Goal: Task Accomplishment & Management: Manage account settings

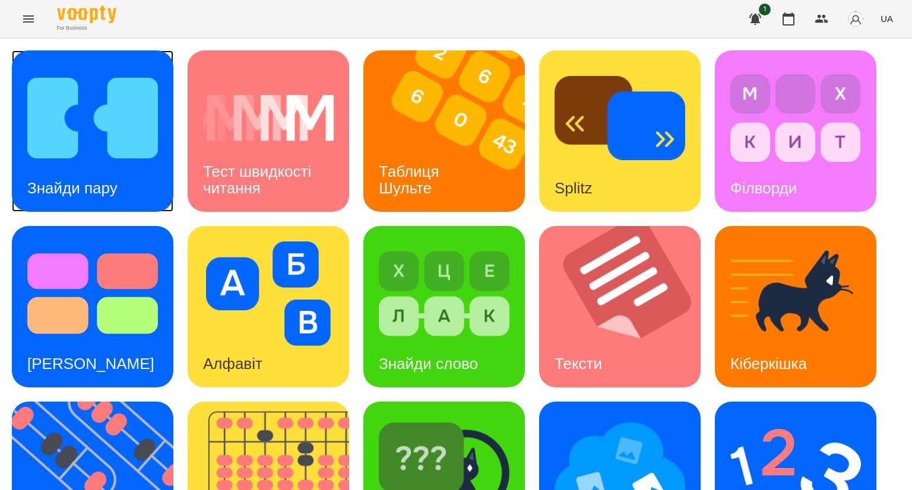
click at [102, 159] on img at bounding box center [92, 118] width 131 height 105
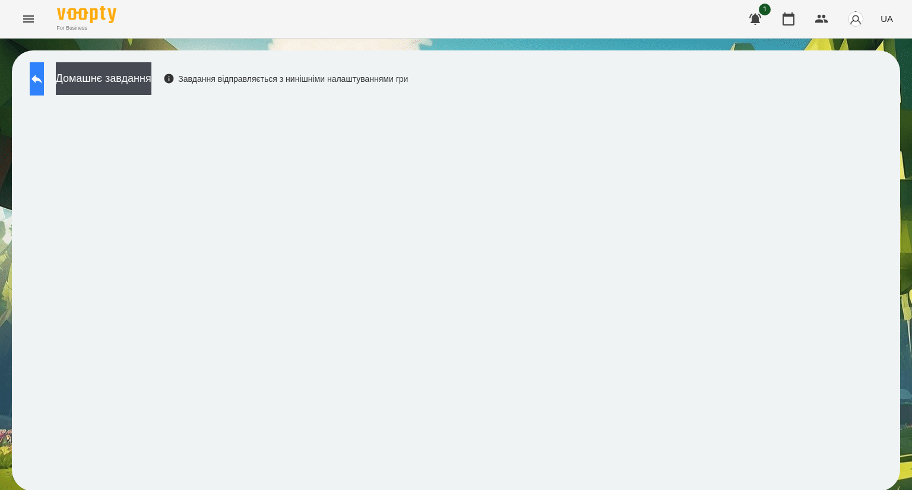
click at [44, 84] on icon at bounding box center [37, 79] width 14 height 14
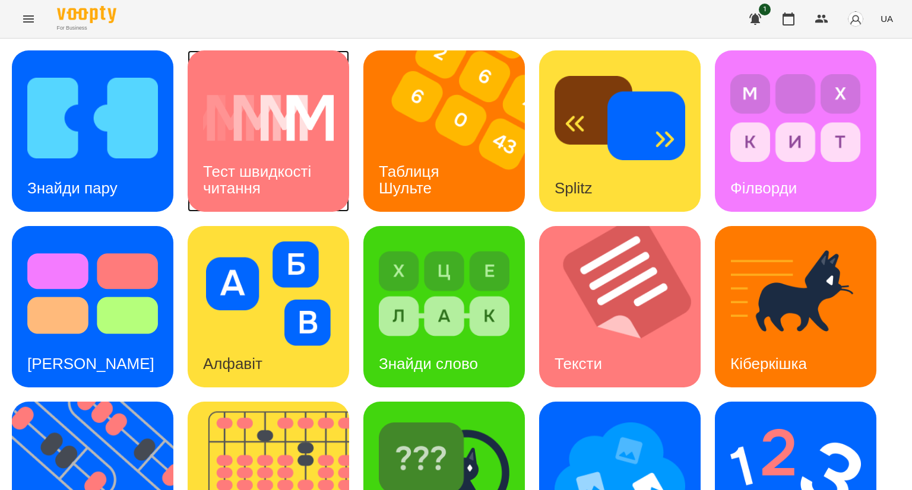
click at [239, 163] on h3 "Тест швидкості читання" at bounding box center [259, 180] width 112 height 34
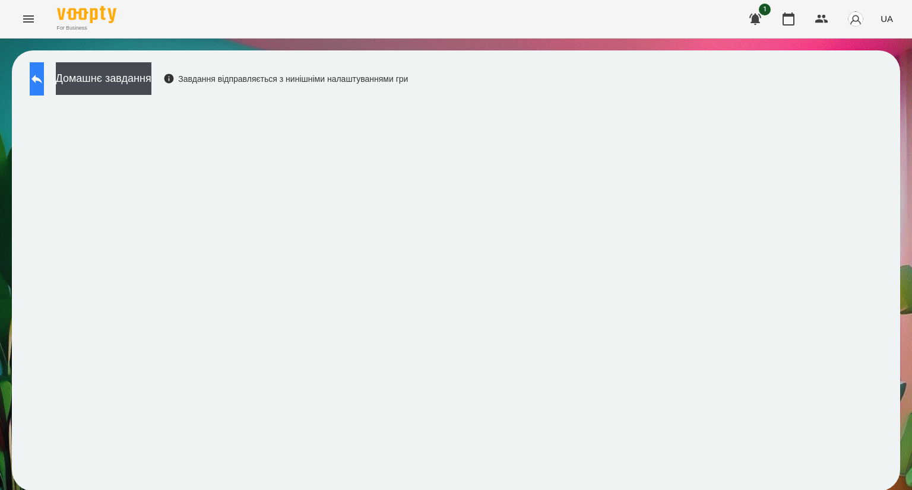
click at [42, 77] on icon at bounding box center [37, 79] width 14 height 14
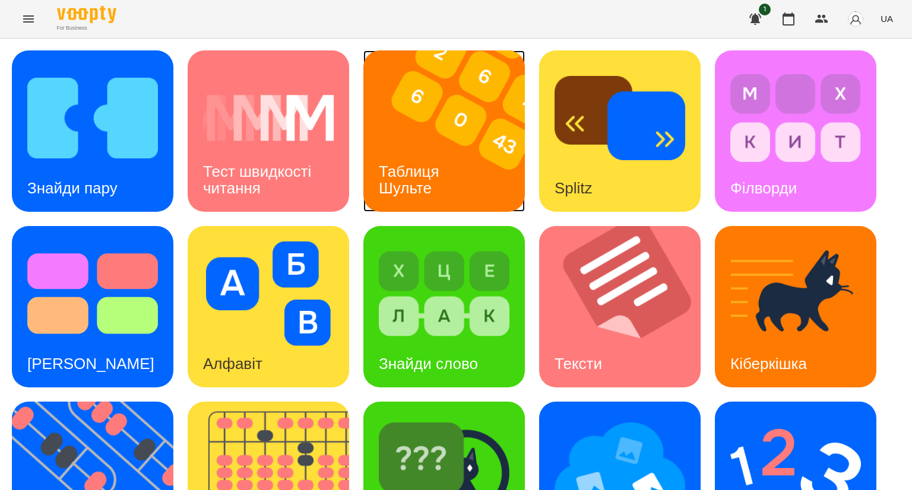
click at [431, 160] on div "Таблиця Шульте" at bounding box center [411, 180] width 96 height 64
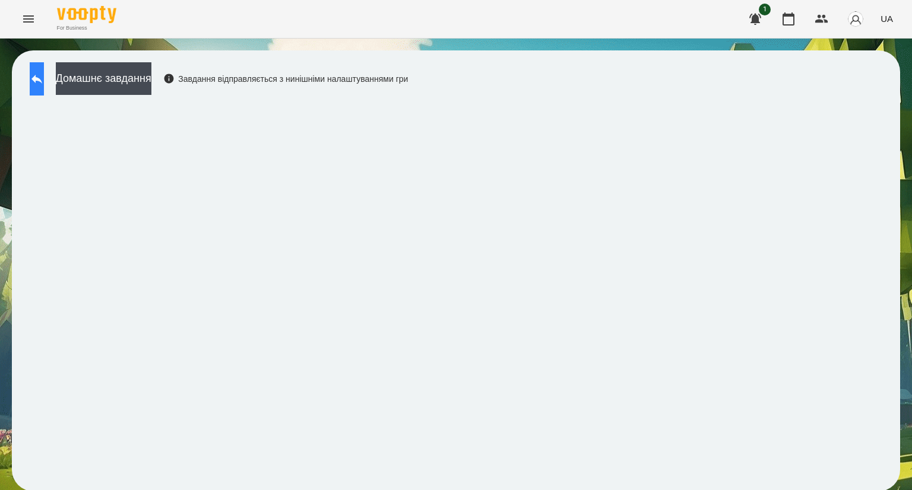
click at [44, 84] on icon at bounding box center [37, 79] width 14 height 14
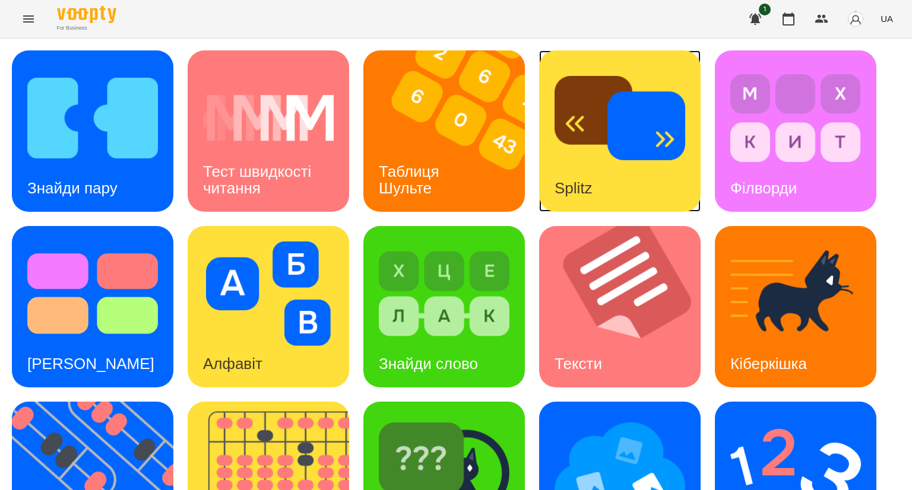
click at [566, 154] on img at bounding box center [620, 118] width 131 height 105
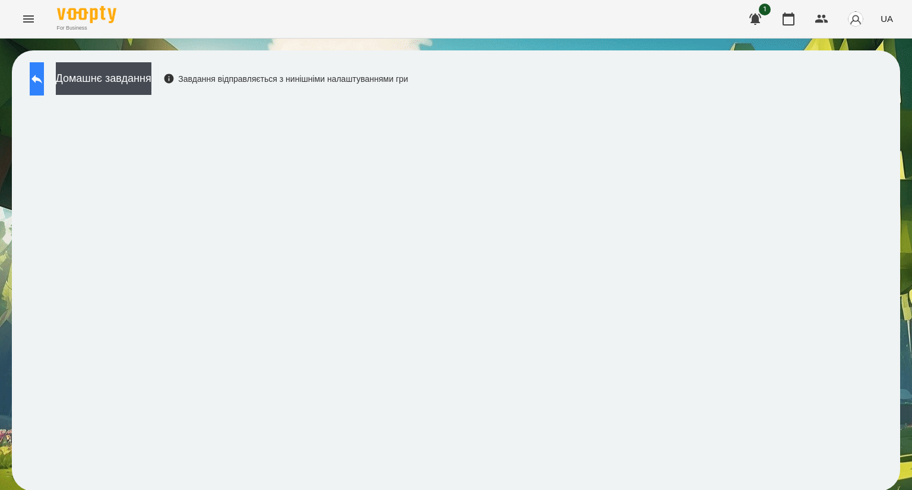
click at [44, 74] on icon at bounding box center [37, 79] width 14 height 14
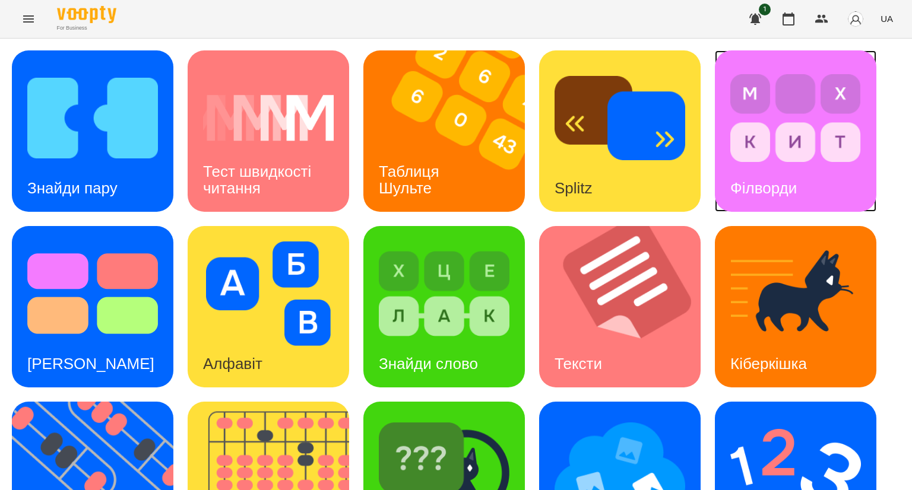
click at [778, 150] on img at bounding box center [795, 118] width 131 height 105
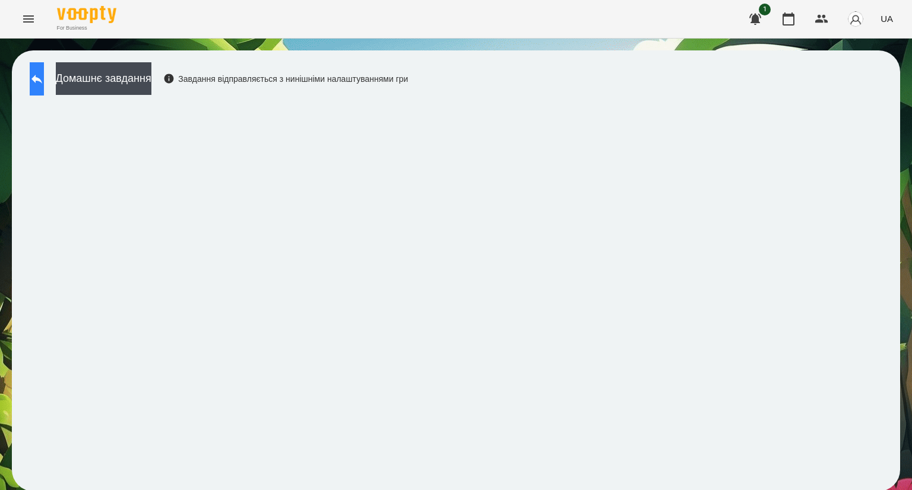
click at [44, 67] on button at bounding box center [37, 78] width 14 height 33
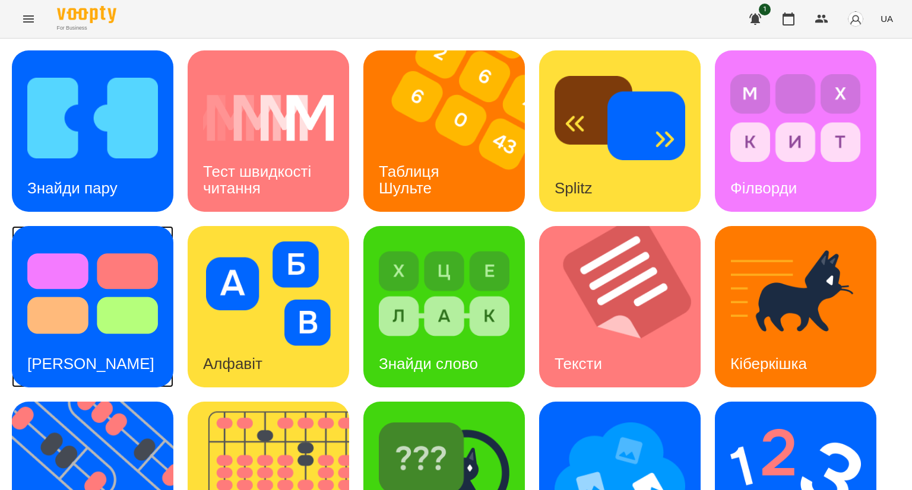
click at [40, 278] on img at bounding box center [92, 294] width 131 height 105
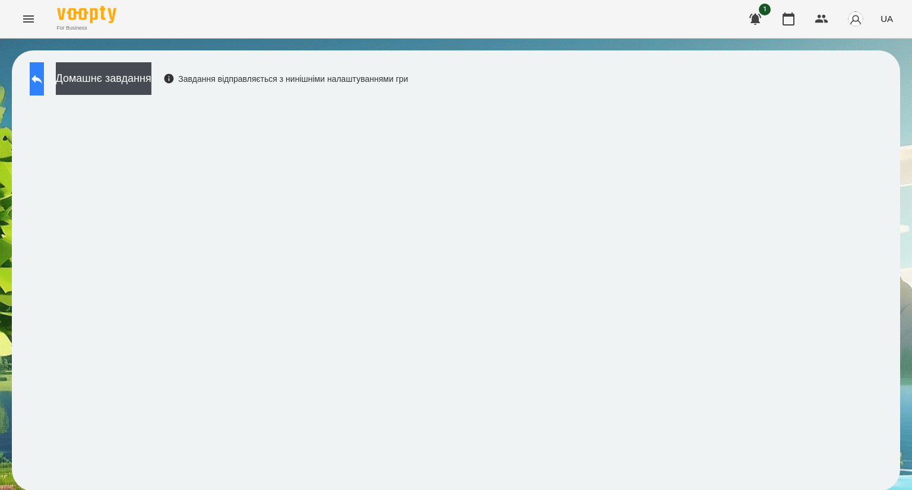
click at [44, 83] on icon at bounding box center [37, 79] width 14 height 14
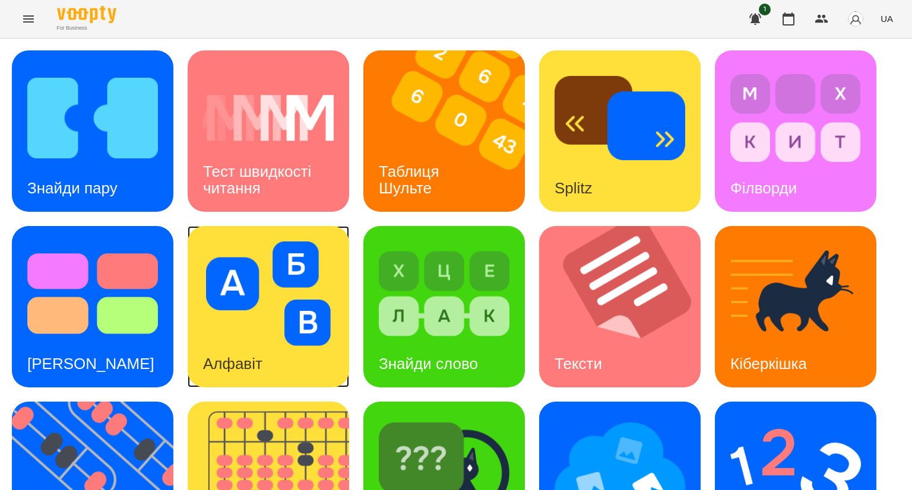
click at [258, 319] on img at bounding box center [268, 294] width 131 height 105
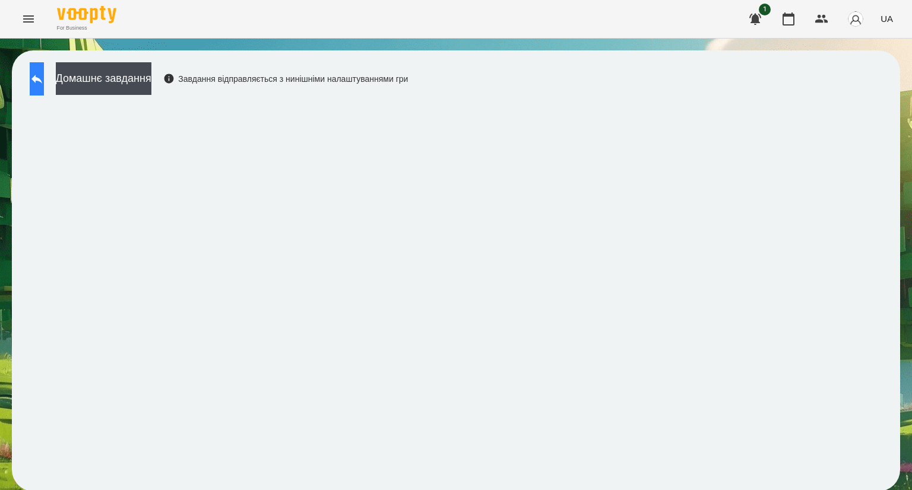
click at [38, 75] on button at bounding box center [37, 78] width 14 height 33
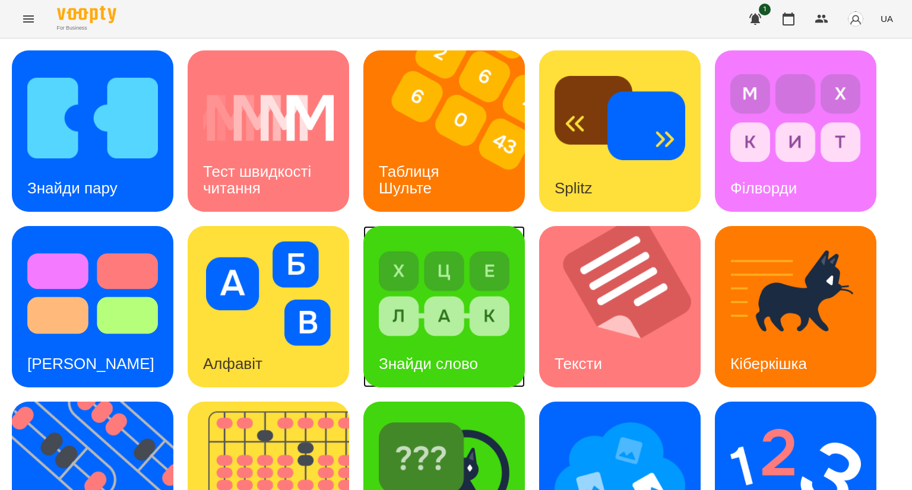
click at [419, 331] on img at bounding box center [444, 294] width 131 height 105
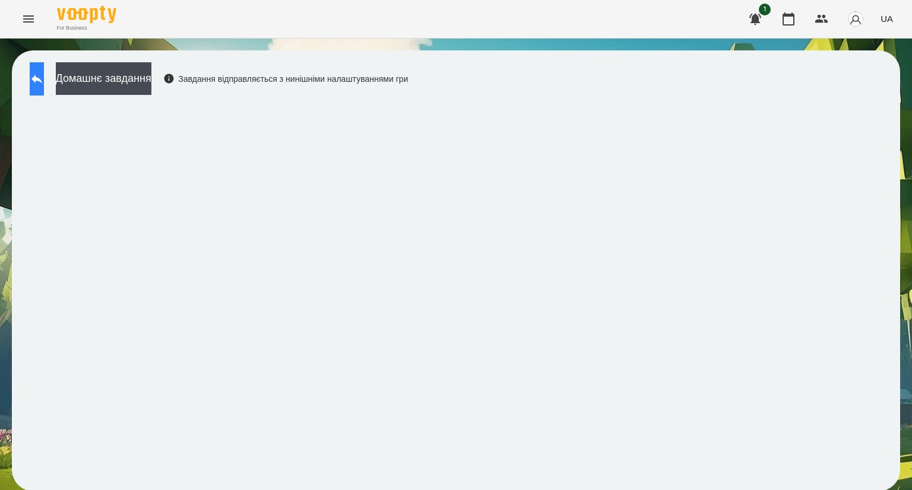
click at [37, 74] on button at bounding box center [37, 78] width 14 height 33
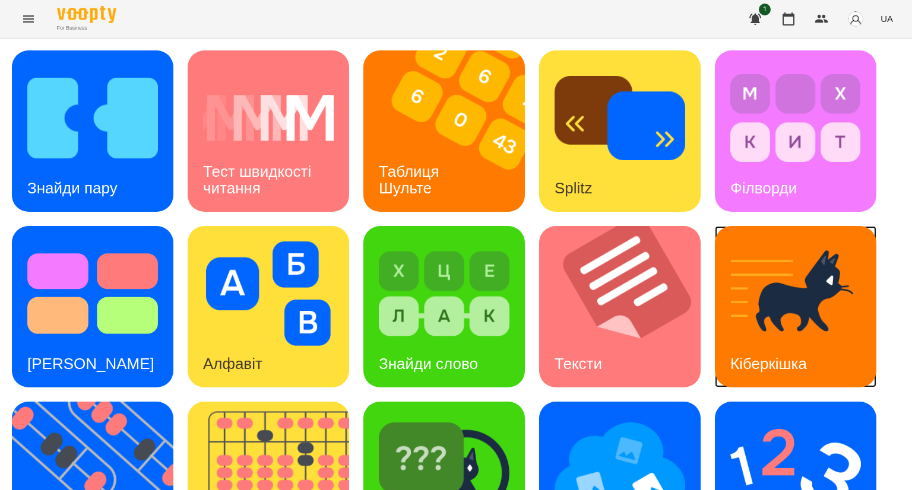
click at [789, 297] on img at bounding box center [795, 294] width 131 height 105
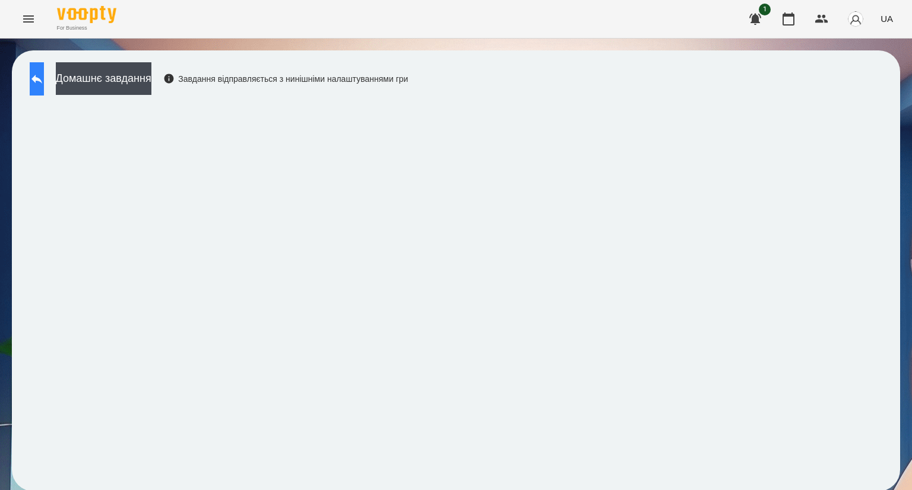
click at [44, 93] on button at bounding box center [37, 78] width 14 height 33
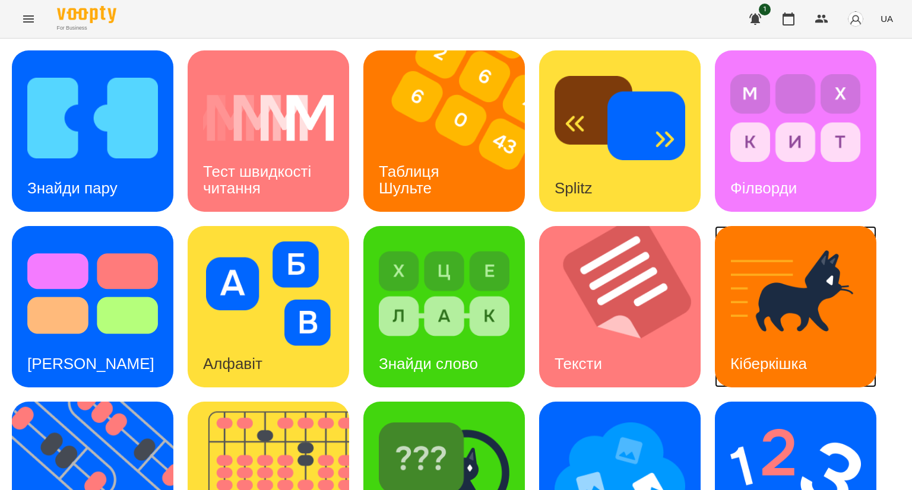
click at [742, 299] on img at bounding box center [795, 294] width 131 height 105
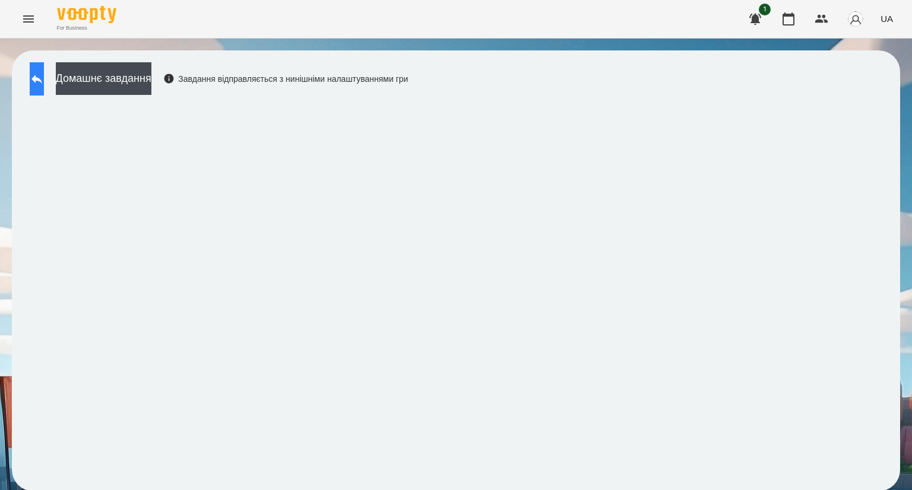
click at [44, 84] on icon at bounding box center [37, 79] width 14 height 14
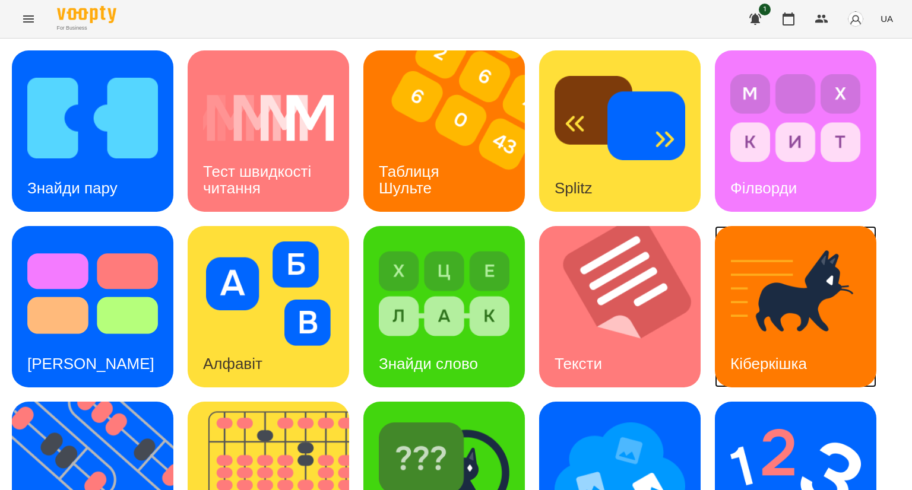
click at [759, 296] on img at bounding box center [795, 294] width 131 height 105
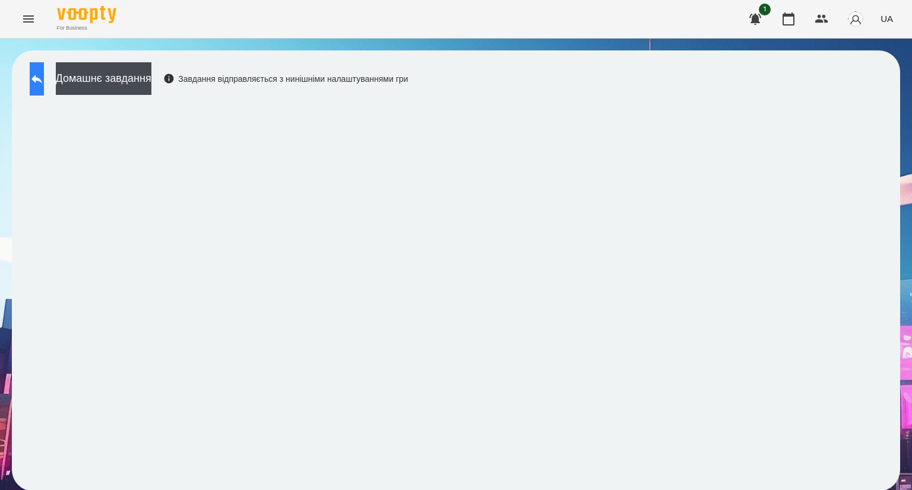
click at [44, 68] on button at bounding box center [37, 78] width 14 height 33
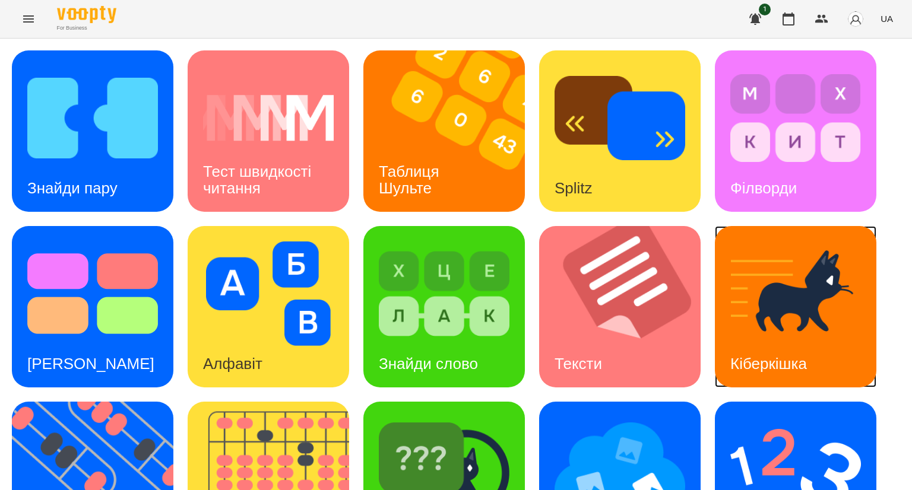
click at [725, 336] on div "Кіберкішка" at bounding box center [796, 307] width 162 height 162
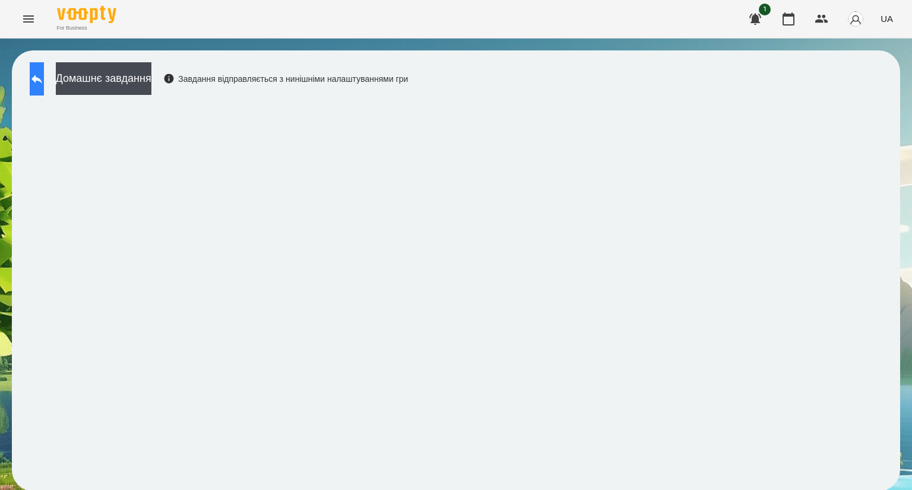
click at [41, 77] on icon at bounding box center [37, 79] width 14 height 14
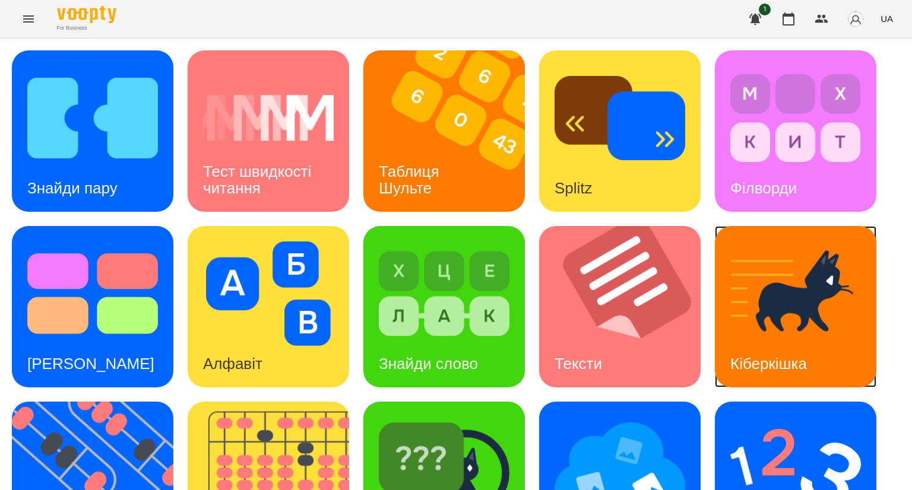
click at [751, 318] on img at bounding box center [795, 294] width 131 height 105
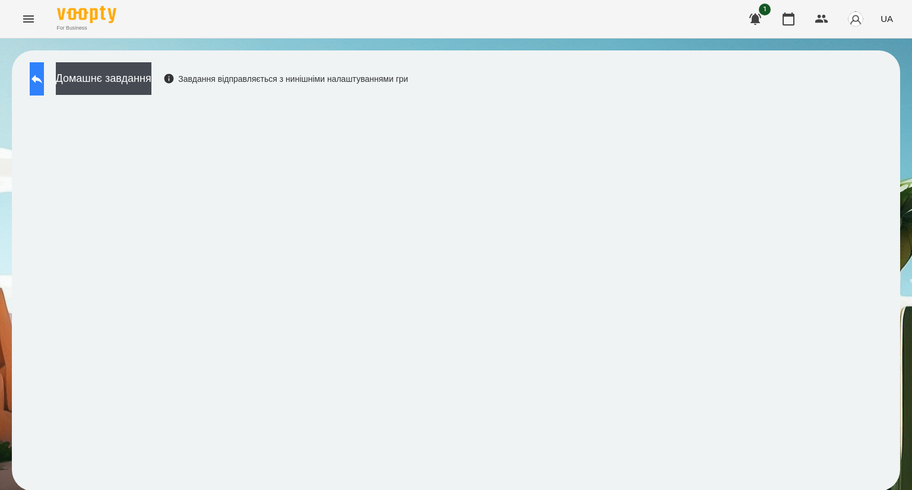
click at [44, 82] on icon at bounding box center [37, 79] width 14 height 14
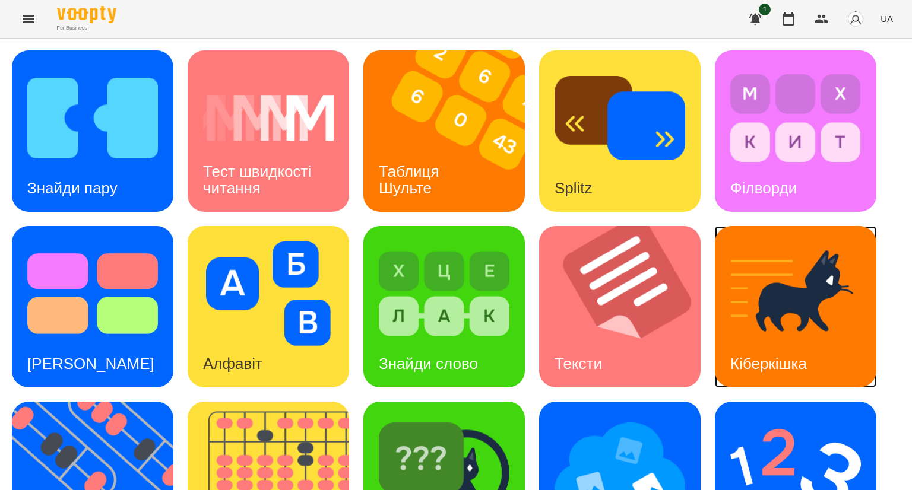
click at [786, 333] on img at bounding box center [795, 294] width 131 height 105
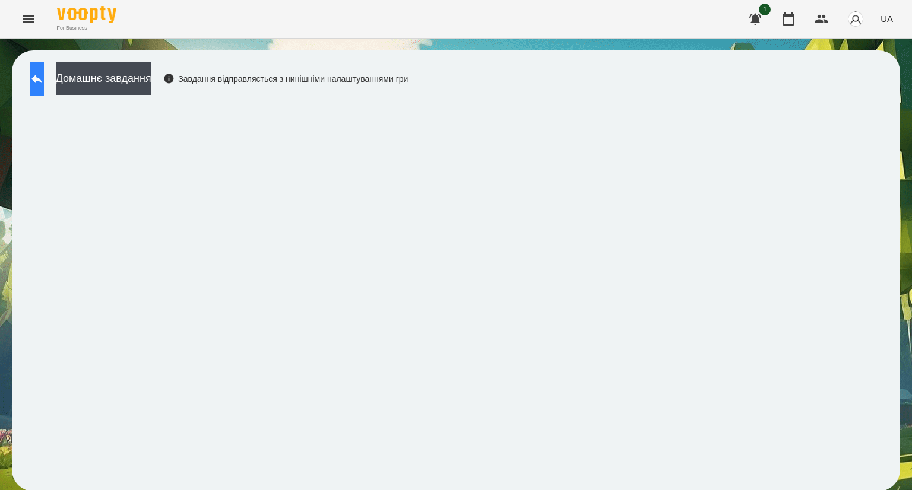
click at [42, 80] on icon at bounding box center [36, 79] width 11 height 9
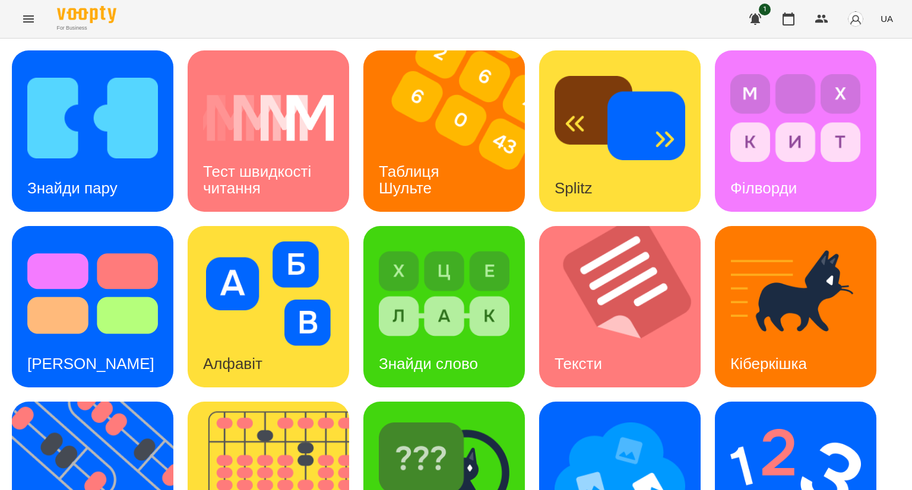
scroll to position [249, 0]
click at [25, 17] on icon "Menu" at bounding box center [28, 19] width 14 height 14
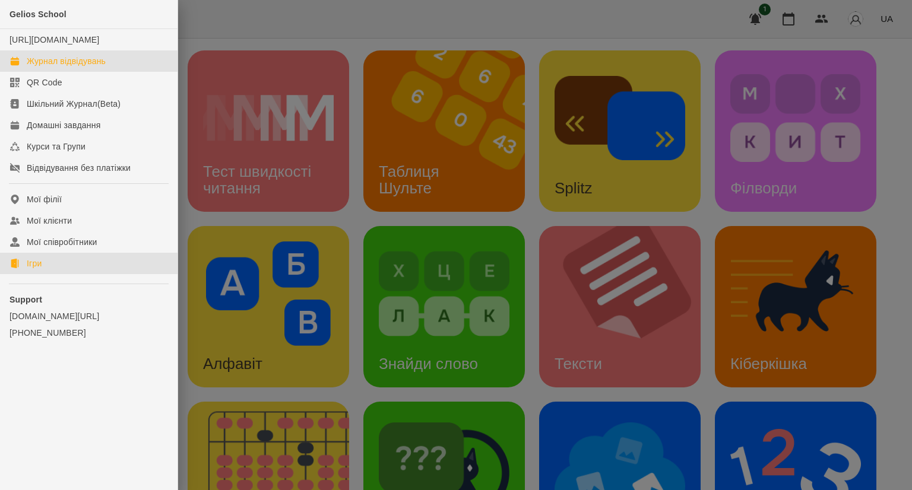
click at [40, 67] on div "Журнал відвідувань" at bounding box center [66, 61] width 79 height 12
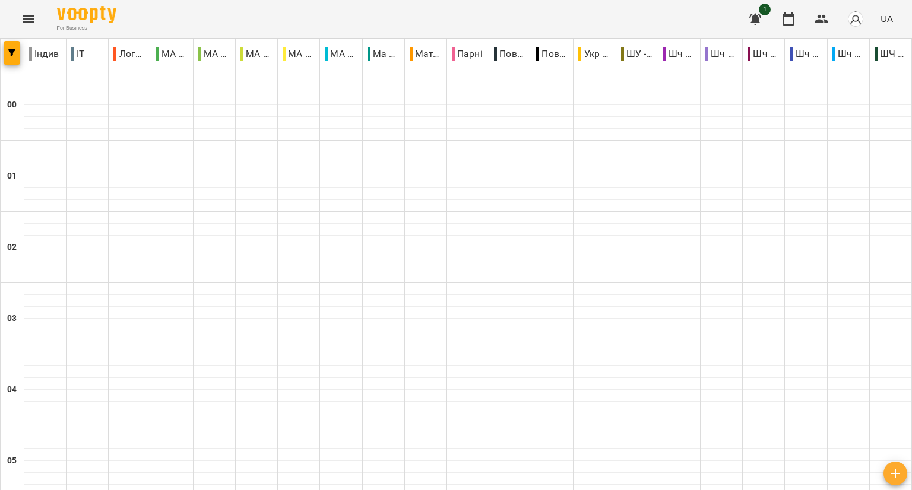
scroll to position [1209, 0]
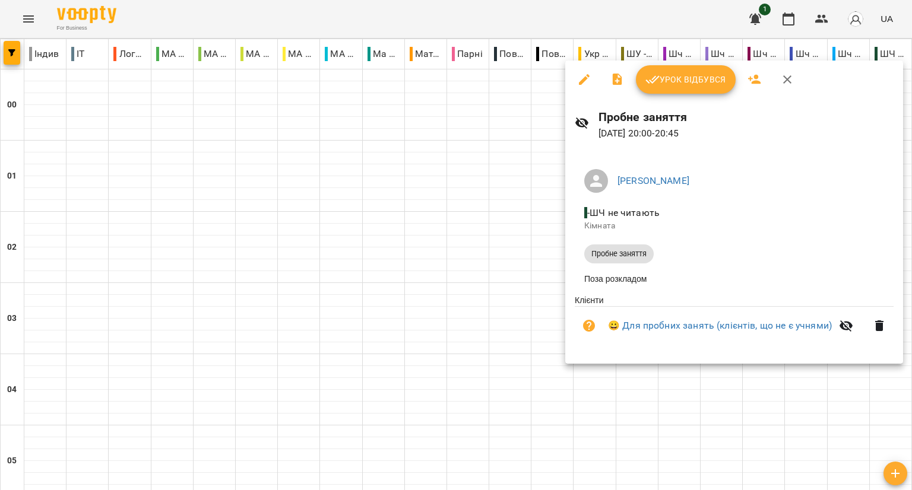
click at [29, 17] on div at bounding box center [456, 245] width 912 height 490
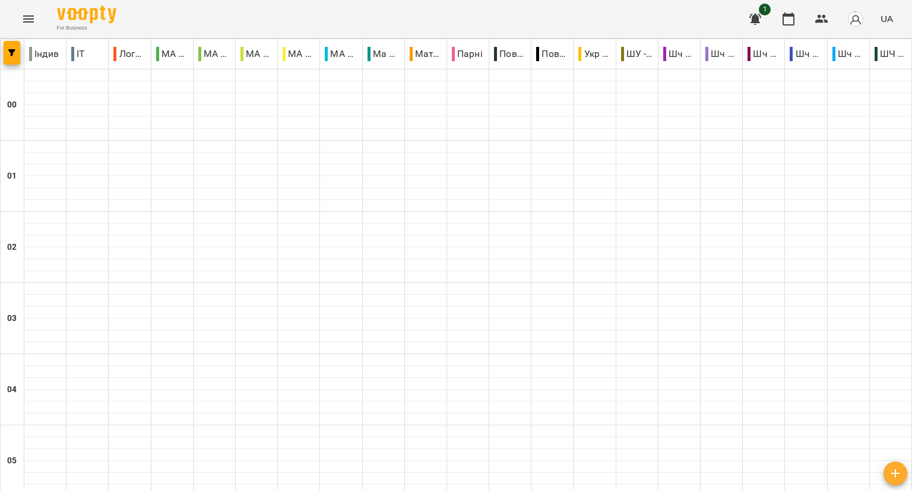
click at [29, 17] on icon "Menu" at bounding box center [28, 19] width 14 height 14
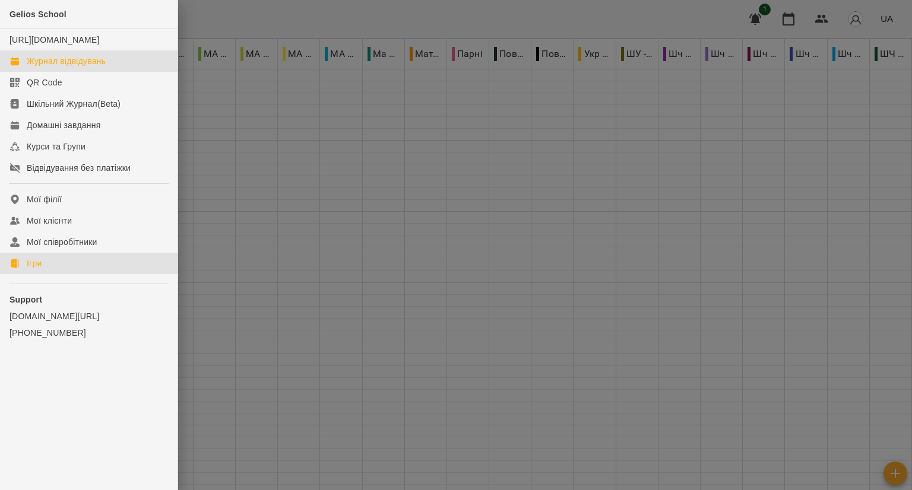
click at [38, 270] on div "Ігри" at bounding box center [34, 264] width 15 height 12
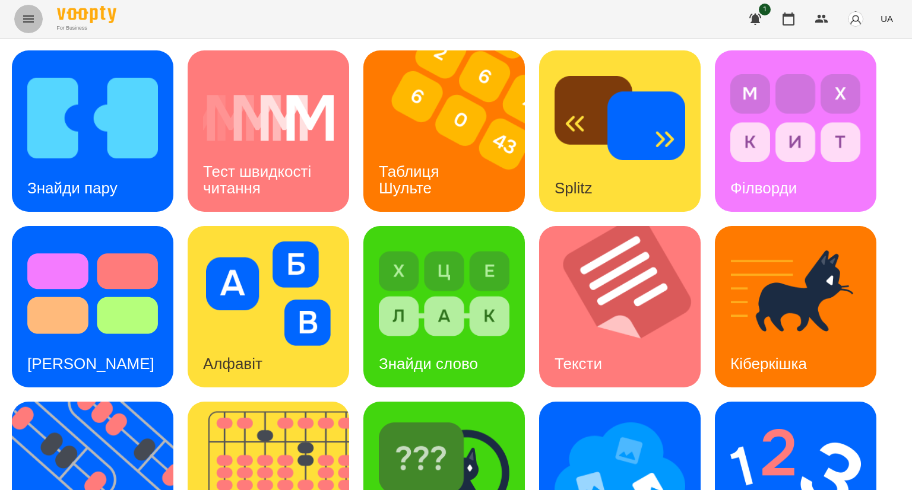
click at [27, 12] on icon "Menu" at bounding box center [28, 19] width 14 height 14
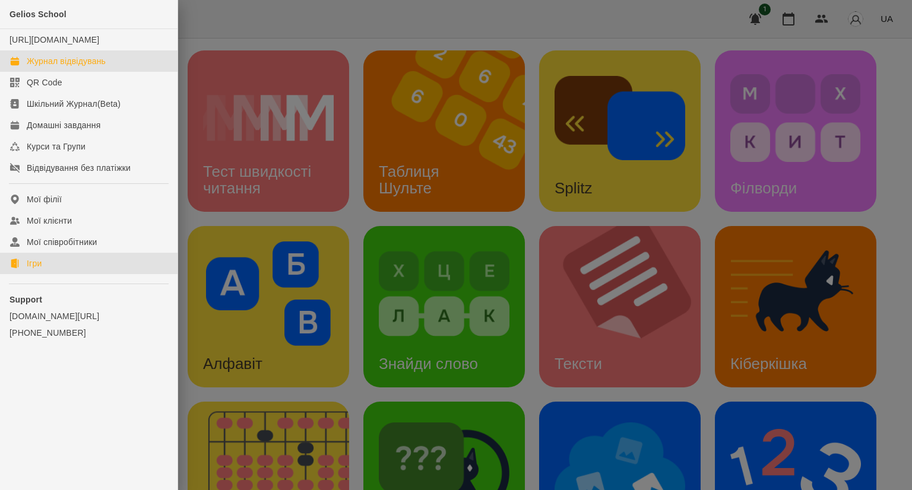
click at [37, 67] on div "Журнал відвідувань" at bounding box center [66, 61] width 79 height 12
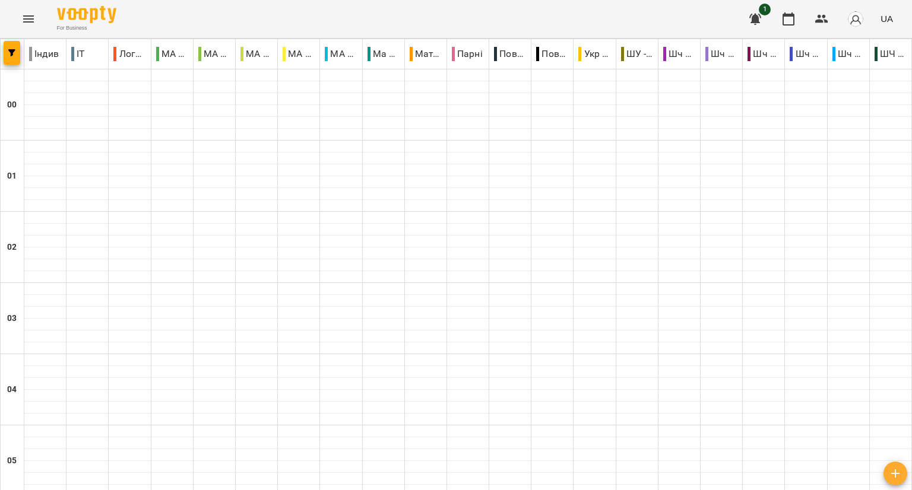
scroll to position [1199, 0]
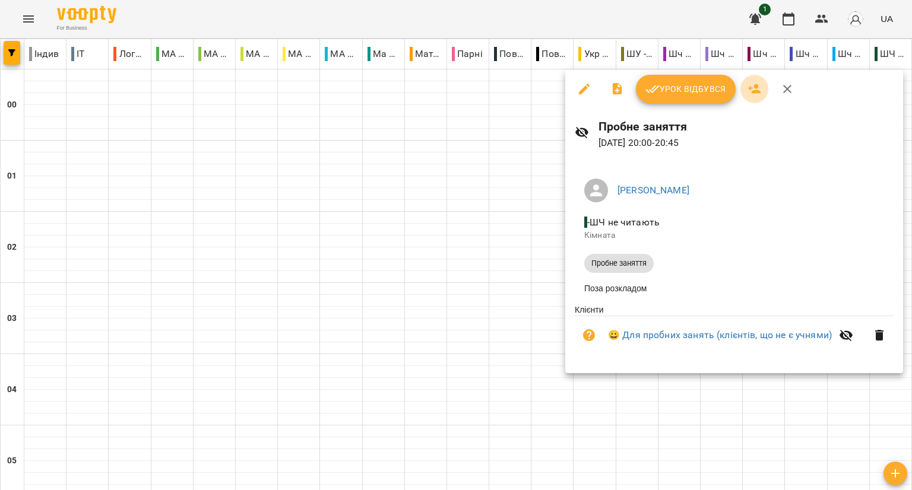
click at [755, 90] on icon "button" at bounding box center [754, 89] width 13 height 10
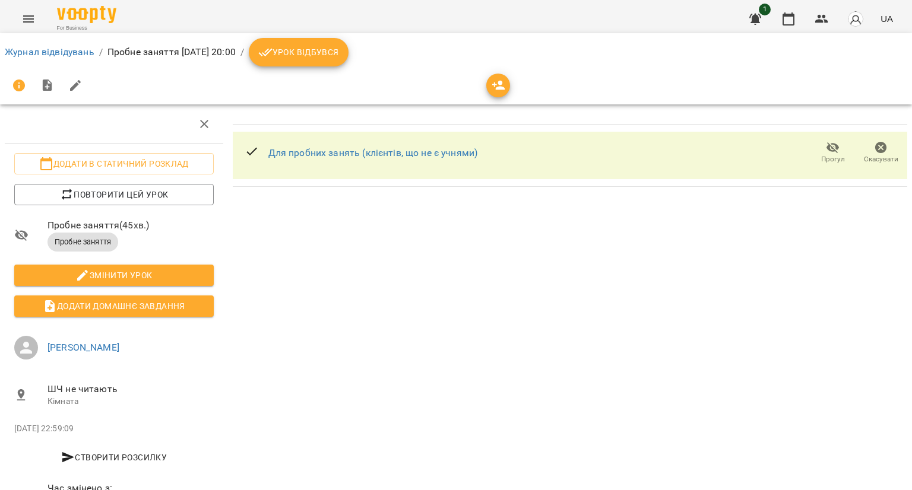
click at [498, 87] on icon "button" at bounding box center [498, 86] width 13 height 10
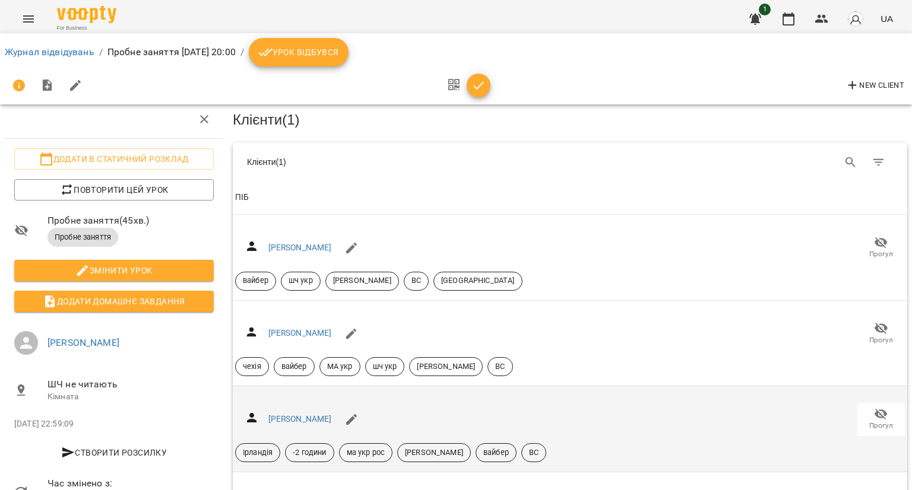
scroll to position [59, 0]
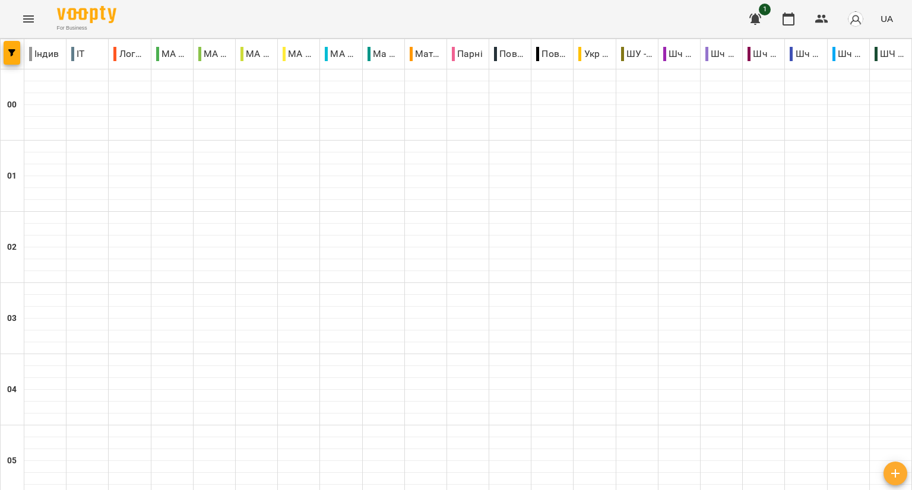
scroll to position [1233, 0]
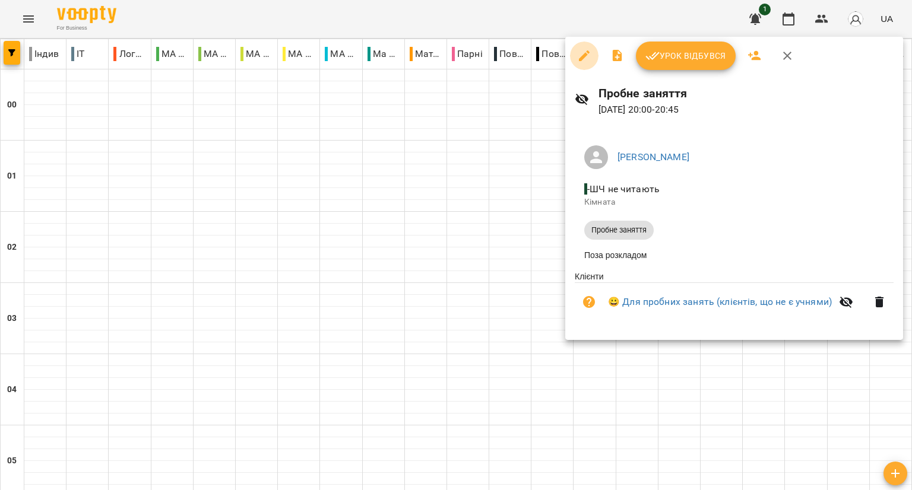
click at [582, 60] on icon "button" at bounding box center [584, 56] width 14 height 14
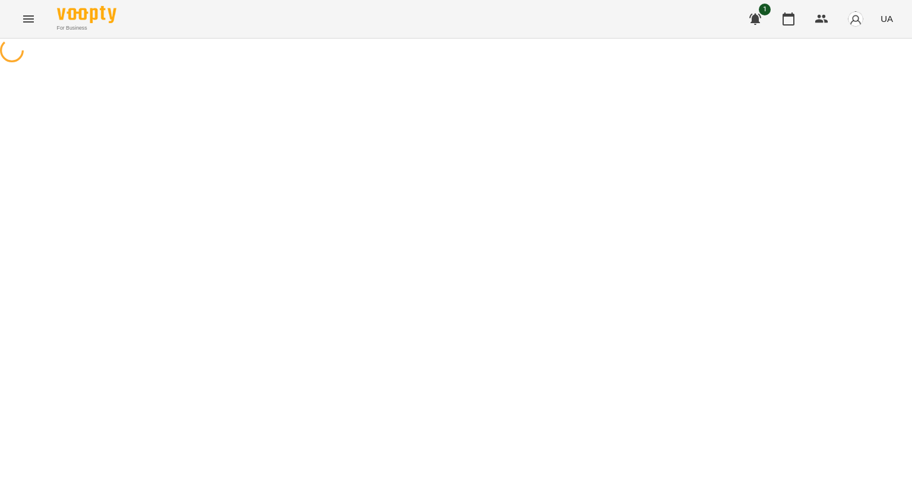
select select "**********"
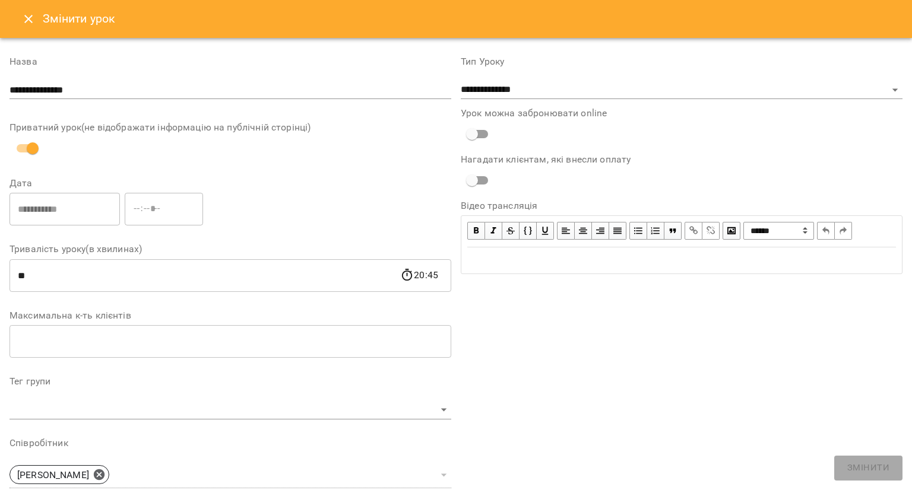
click at [21, 20] on icon "Close" at bounding box center [28, 19] width 14 height 14
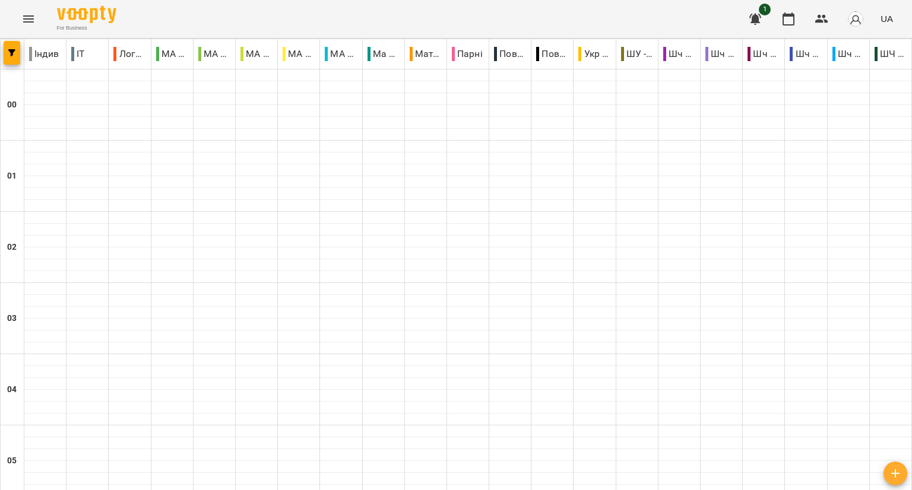
scroll to position [1339, 0]
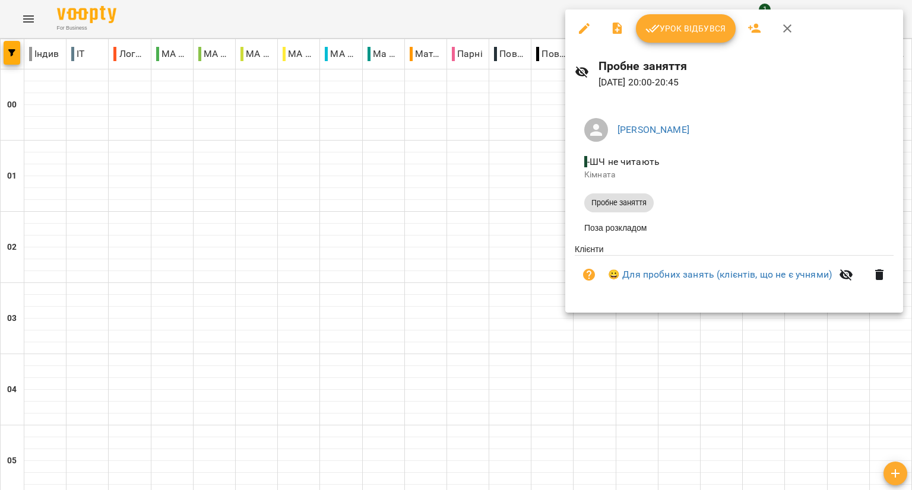
click at [644, 80] on p "13 вер 2025 20:00 - 20:45" at bounding box center [746, 82] width 295 height 14
click at [618, 30] on icon "button" at bounding box center [617, 28] width 14 height 14
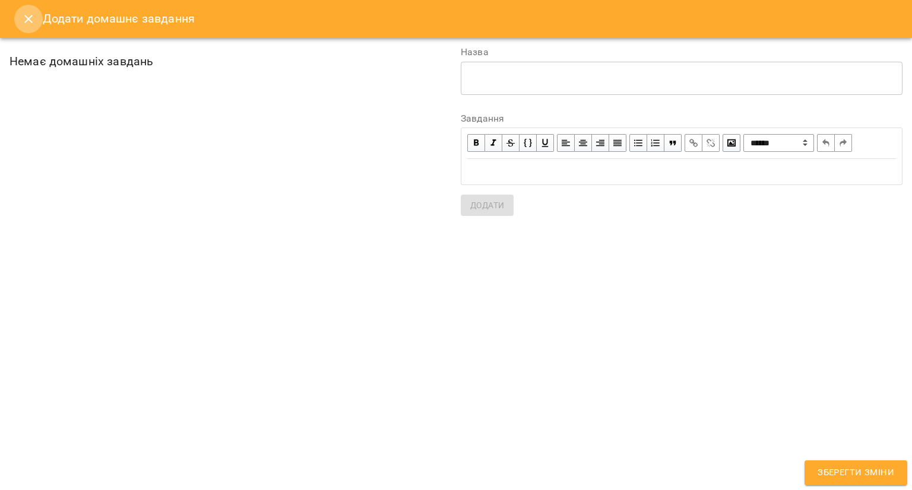
click at [26, 20] on icon "Close" at bounding box center [28, 19] width 14 height 14
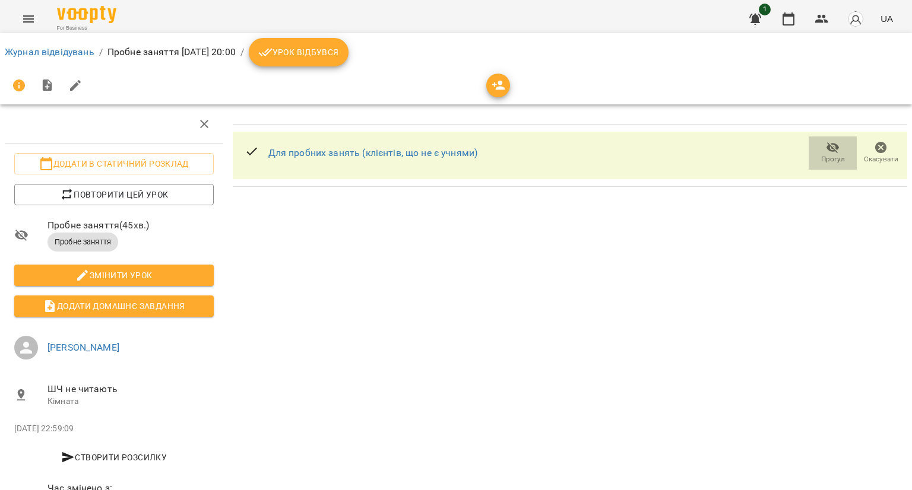
click at [822, 154] on span "Прогул" at bounding box center [833, 159] width 24 height 10
click at [426, 148] on link "Для пробних занять (клієнтів, що не є учнями)" at bounding box center [373, 152] width 210 height 11
click at [826, 153] on icon "button" at bounding box center [833, 148] width 14 height 14
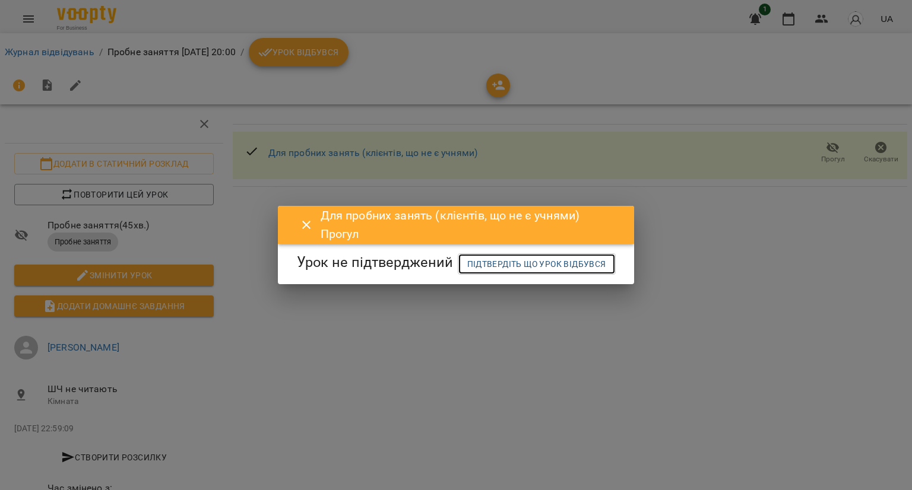
click at [488, 271] on span "Підтвердіть що урок відбувся" at bounding box center [536, 264] width 139 height 14
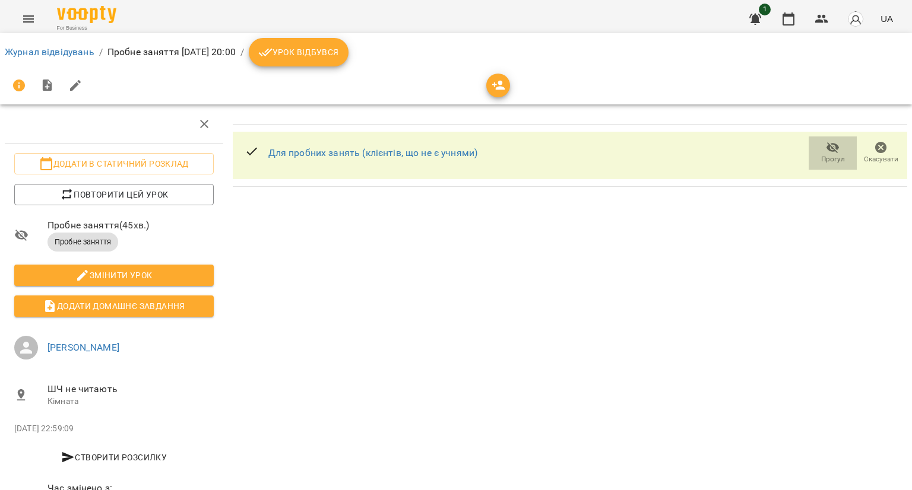
click at [826, 153] on icon "button" at bounding box center [833, 148] width 14 height 14
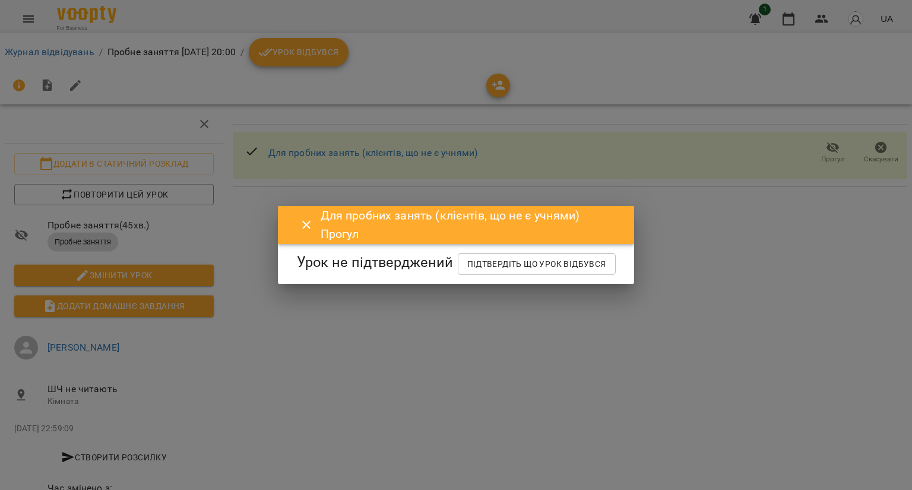
click at [394, 212] on h6 "Для пробних занять (клієнтів, що не є учнями) Прогул" at bounding box center [470, 225] width 299 height 37
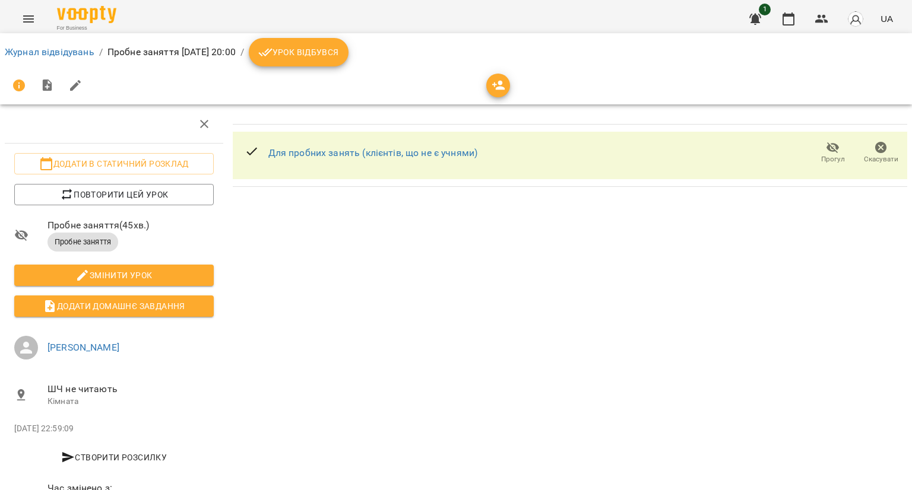
click at [826, 151] on icon "button" at bounding box center [833, 148] width 14 height 14
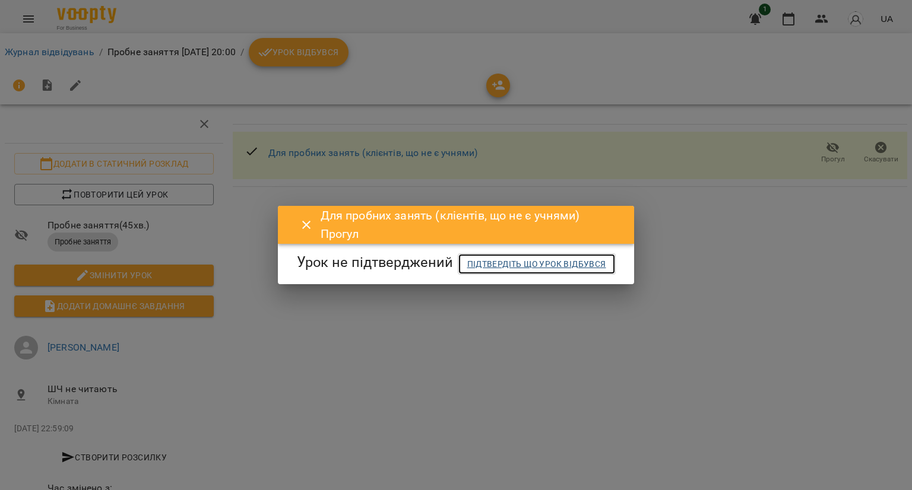
click at [467, 271] on span "Підтвердіть що урок відбувся" at bounding box center [536, 264] width 139 height 14
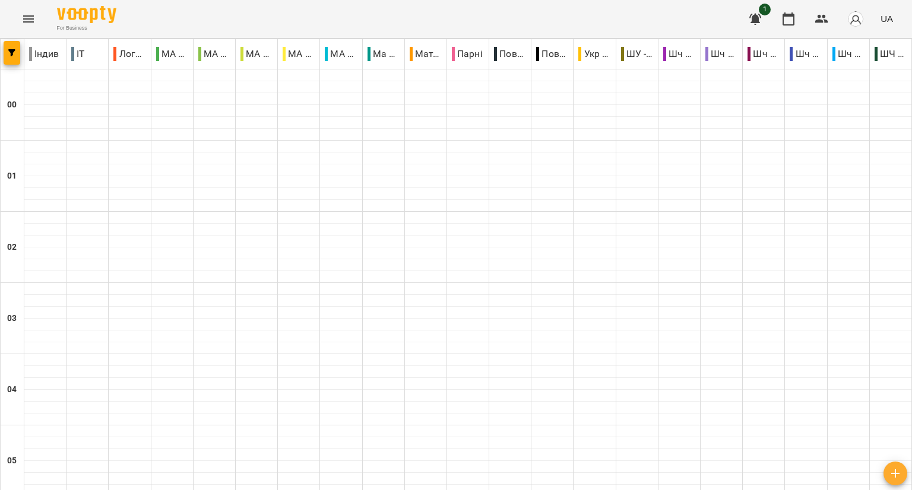
scroll to position [1351, 0]
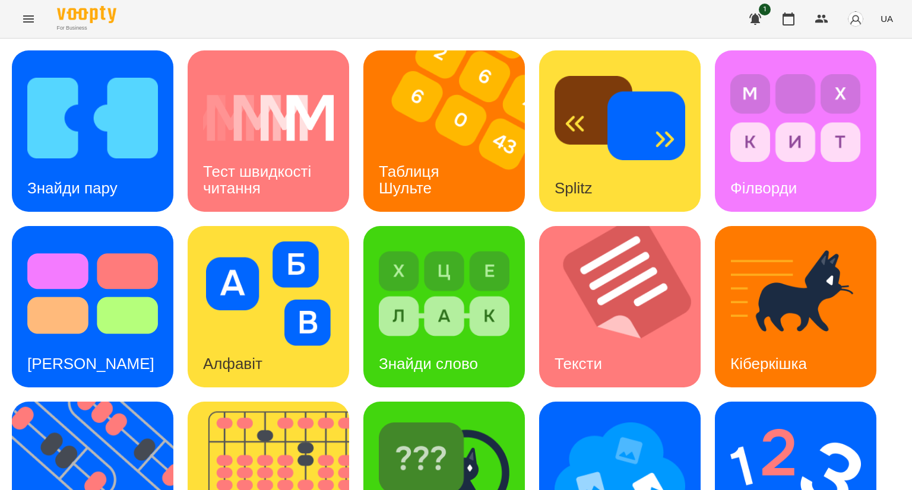
click at [29, 17] on icon "Menu" at bounding box center [28, 19] width 14 height 14
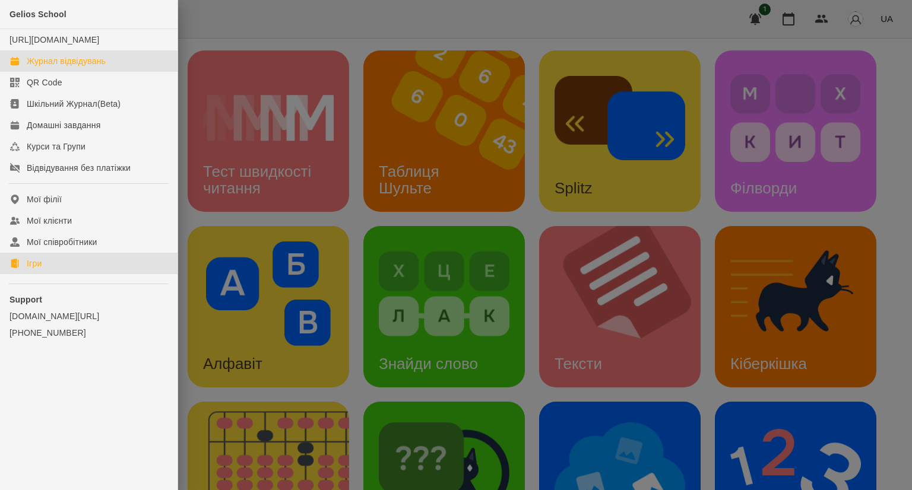
click at [31, 67] on div "Журнал відвідувань" at bounding box center [66, 61] width 79 height 12
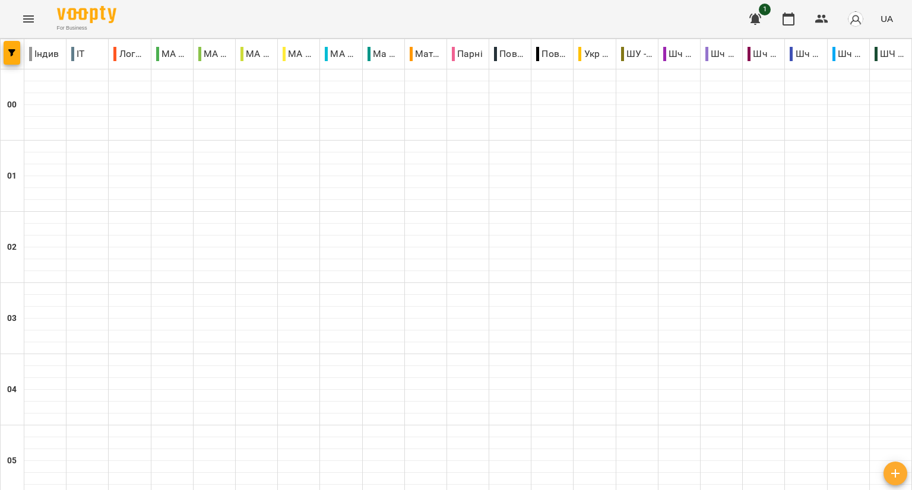
scroll to position [1368, 0]
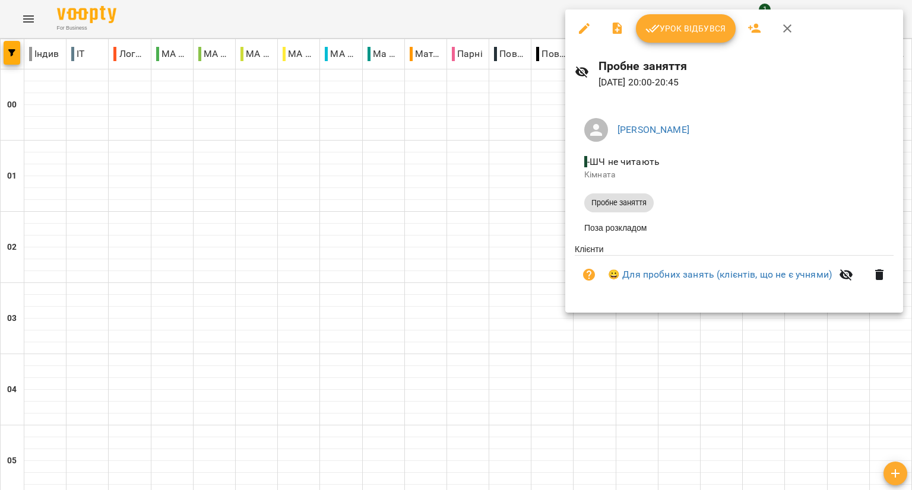
click at [496, 252] on div at bounding box center [456, 245] width 912 height 490
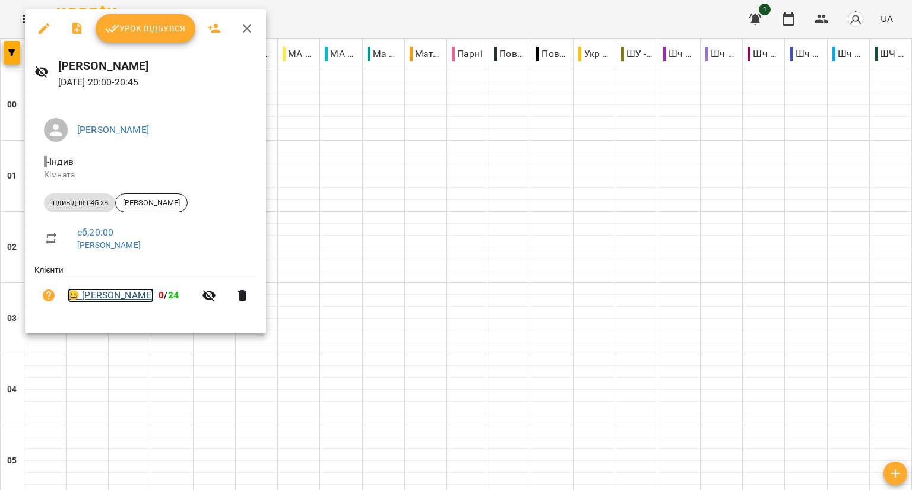
click at [107, 300] on link "😀 Аліса Ткаченко" at bounding box center [111, 296] width 86 height 14
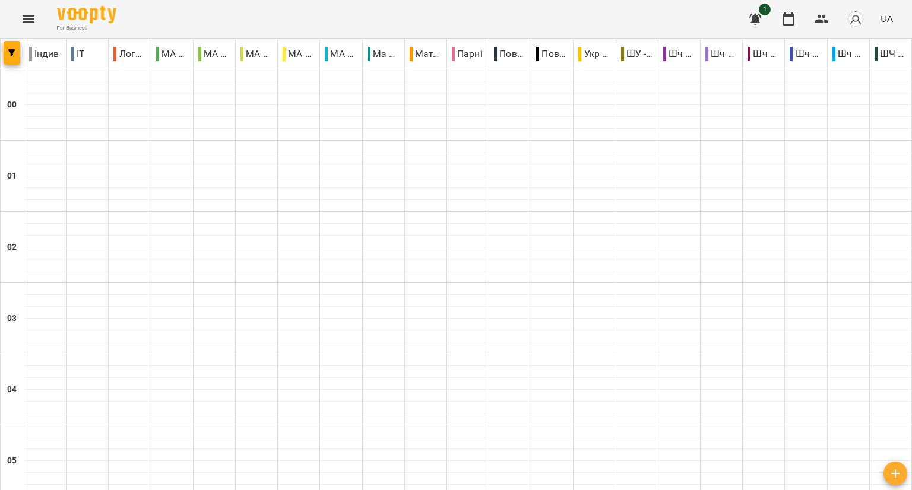
click at [30, 24] on icon "Menu" at bounding box center [28, 19] width 14 height 14
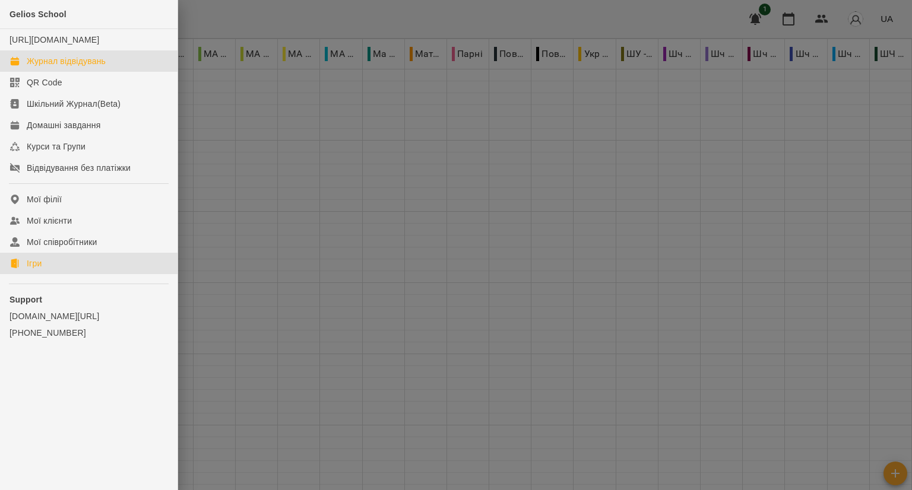
click at [40, 270] on div "Ігри" at bounding box center [34, 264] width 15 height 12
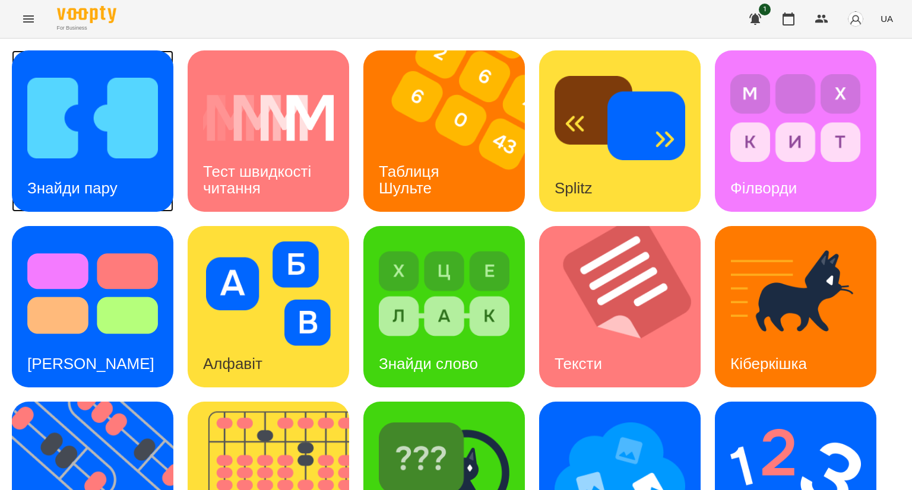
click at [109, 146] on img at bounding box center [92, 118] width 131 height 105
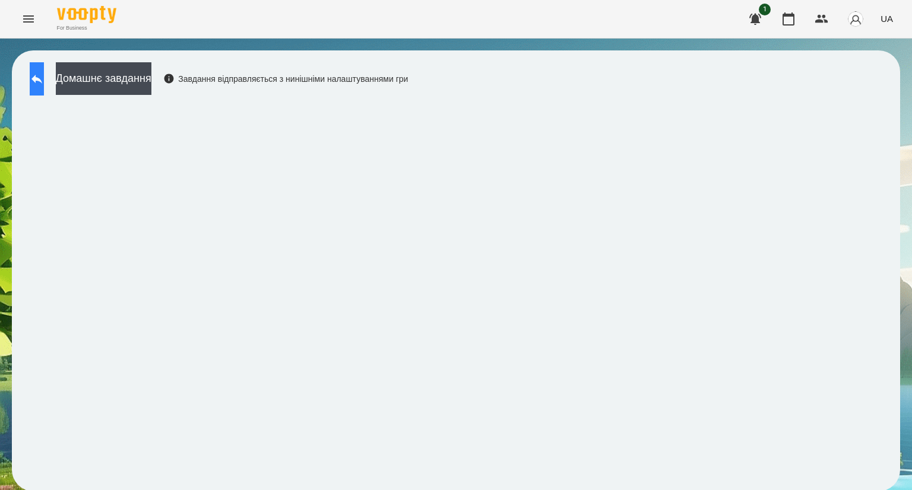
click at [42, 81] on icon at bounding box center [37, 79] width 14 height 14
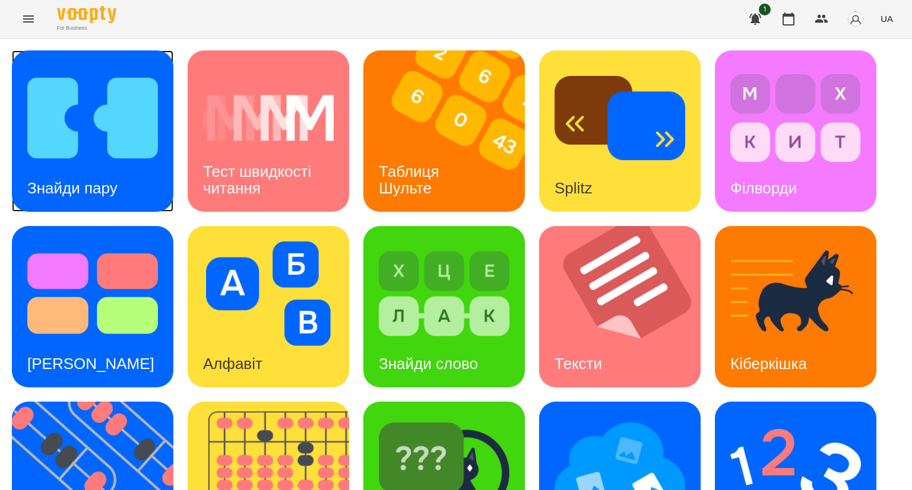
click at [75, 145] on img at bounding box center [92, 118] width 131 height 105
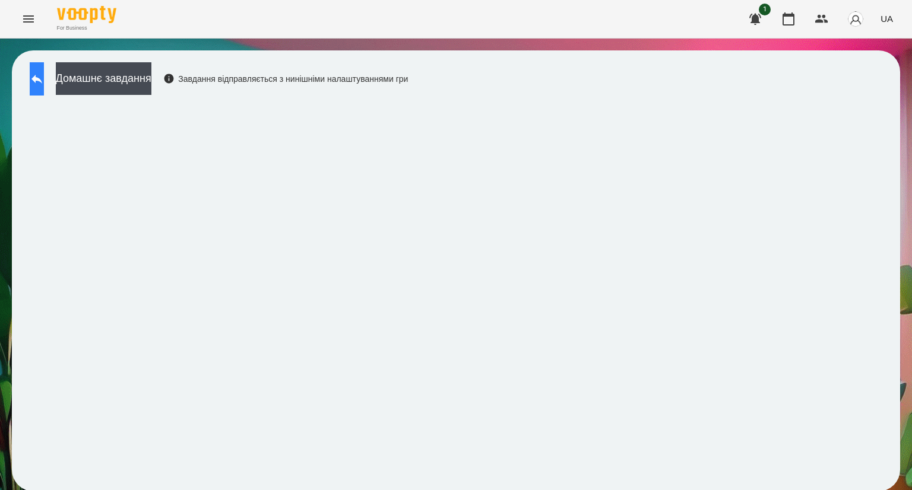
click at [44, 78] on icon at bounding box center [37, 79] width 14 height 14
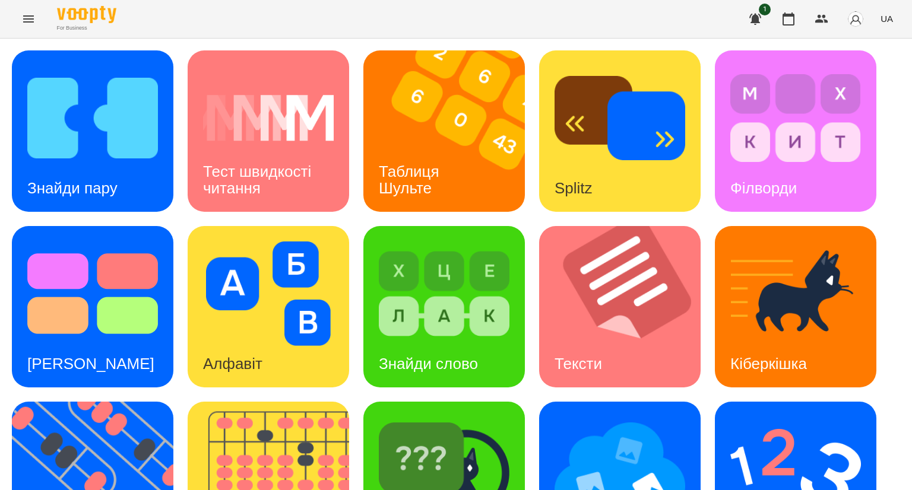
scroll to position [261, 0]
click at [613, 417] on img at bounding box center [620, 469] width 131 height 105
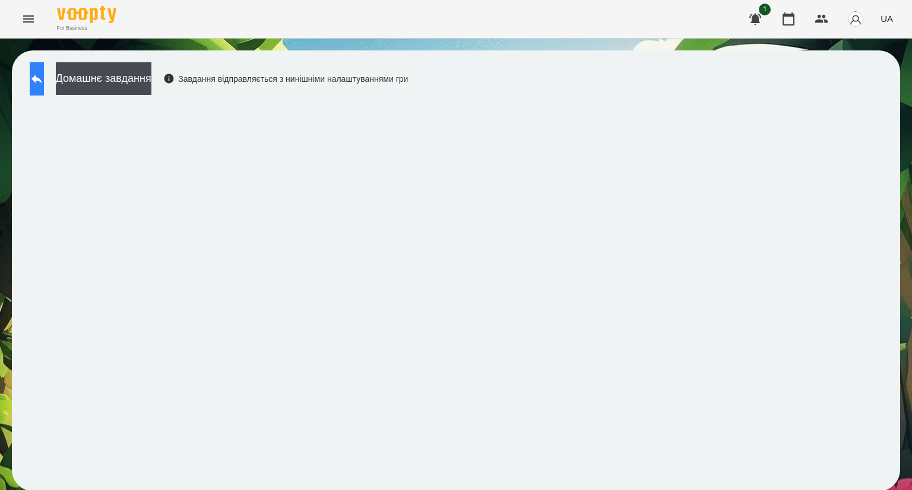
click at [44, 75] on icon at bounding box center [37, 79] width 14 height 14
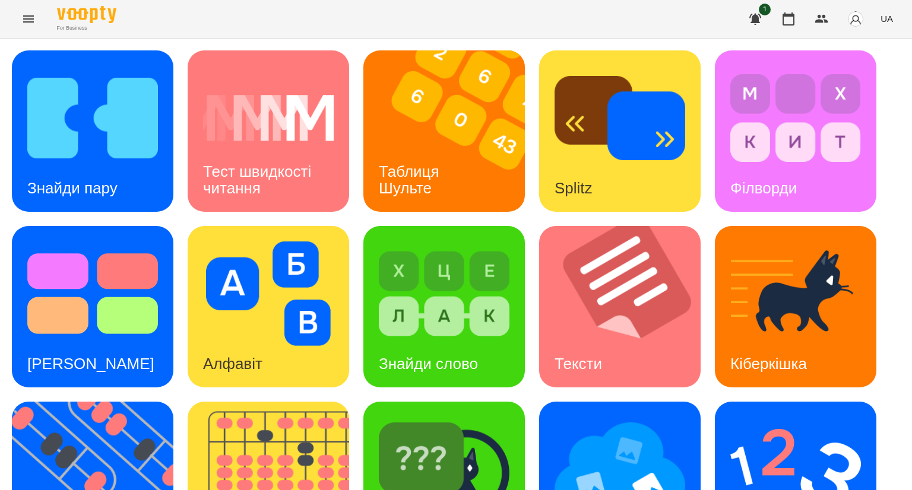
scroll to position [230, 0]
click at [587, 417] on img at bounding box center [620, 469] width 131 height 105
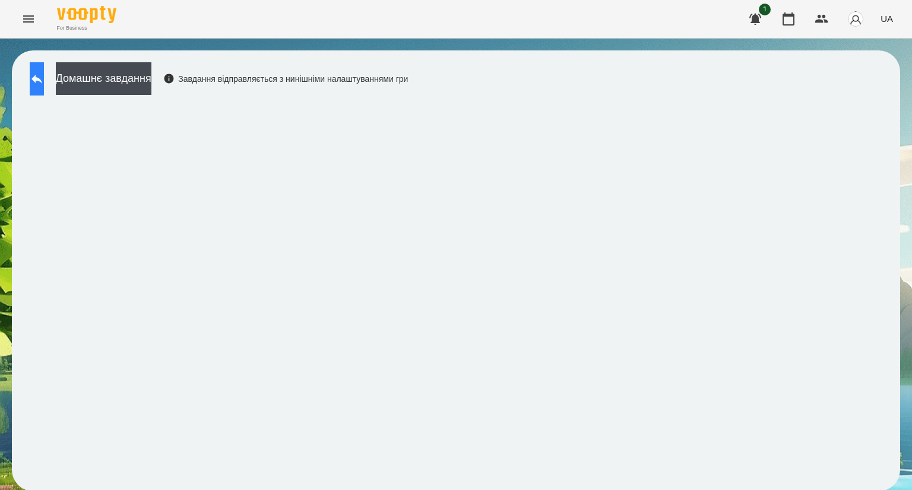
click at [44, 86] on button at bounding box center [37, 78] width 14 height 33
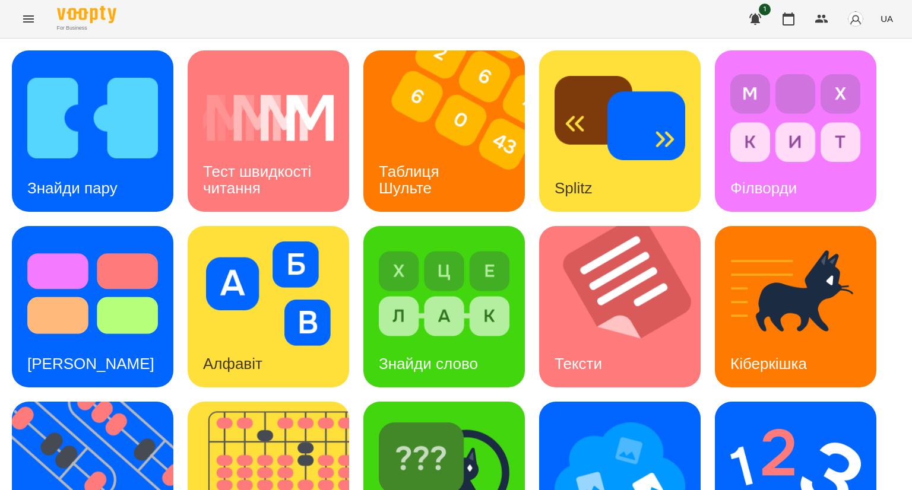
scroll to position [261, 0]
click at [33, 20] on icon "Menu" at bounding box center [28, 19] width 14 height 14
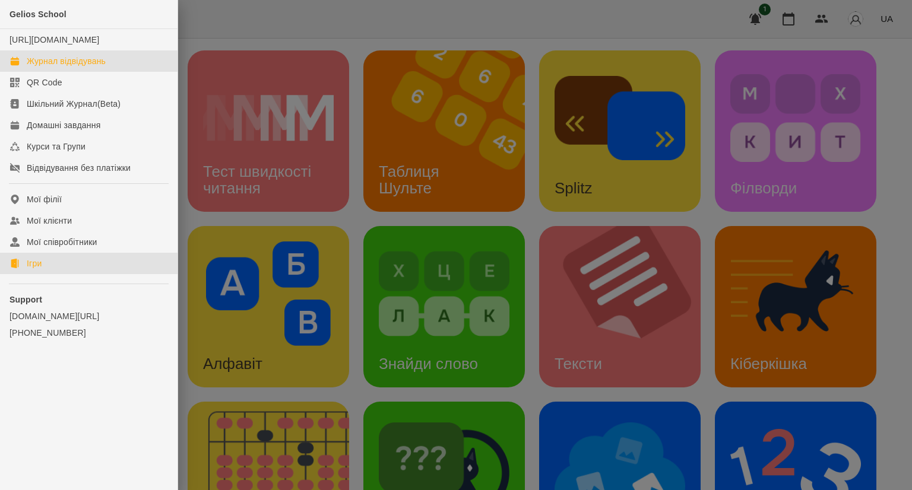
click at [47, 67] on div "Журнал відвідувань" at bounding box center [66, 61] width 79 height 12
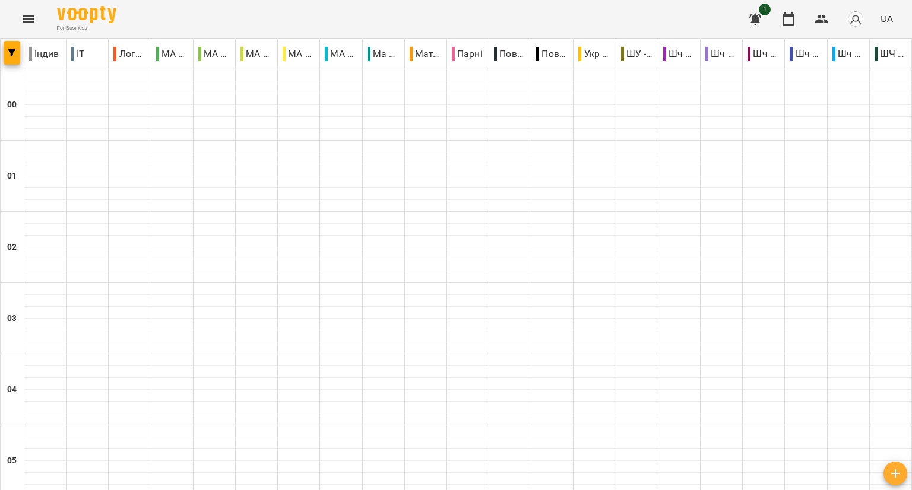
scroll to position [1233, 0]
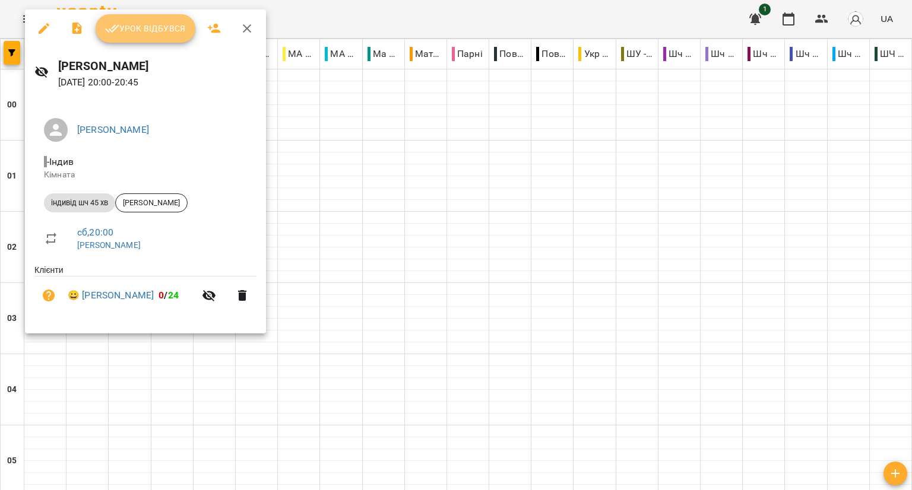
click at [124, 33] on span "Урок відбувся" at bounding box center [145, 28] width 81 height 14
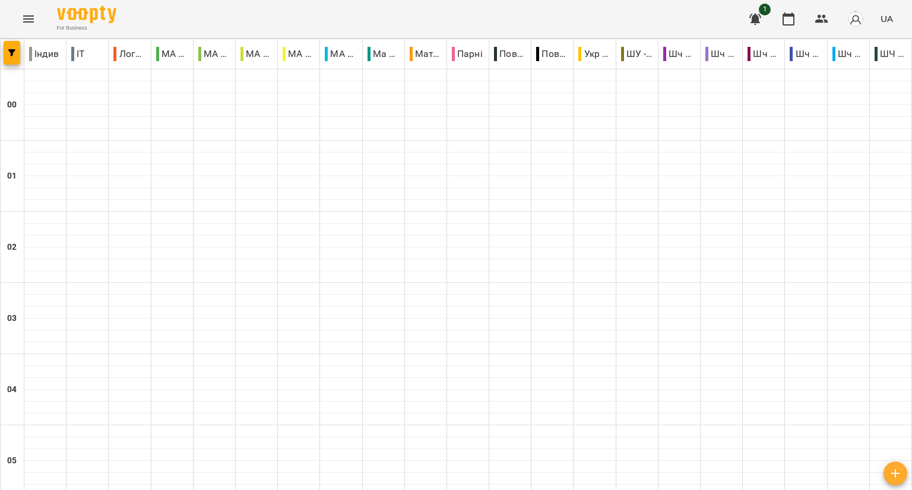
scroll to position [1252, 0]
